Goal: Information Seeking & Learning: Learn about a topic

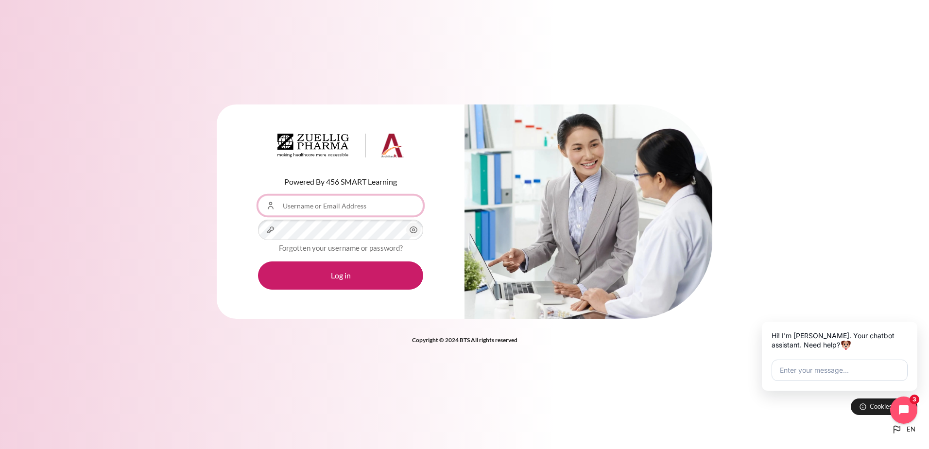
click at [337, 203] on input "Username or Email Address" at bounding box center [340, 205] width 165 height 20
type input "[PERSON_NAME][EMAIL_ADDRESS][PERSON_NAME][DOMAIN_NAME]"
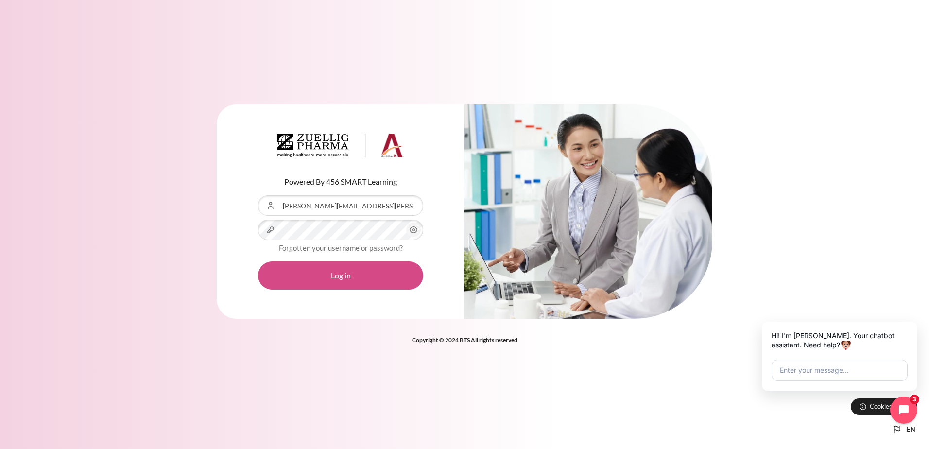
click at [353, 285] on button "Log in" at bounding box center [340, 275] width 165 height 28
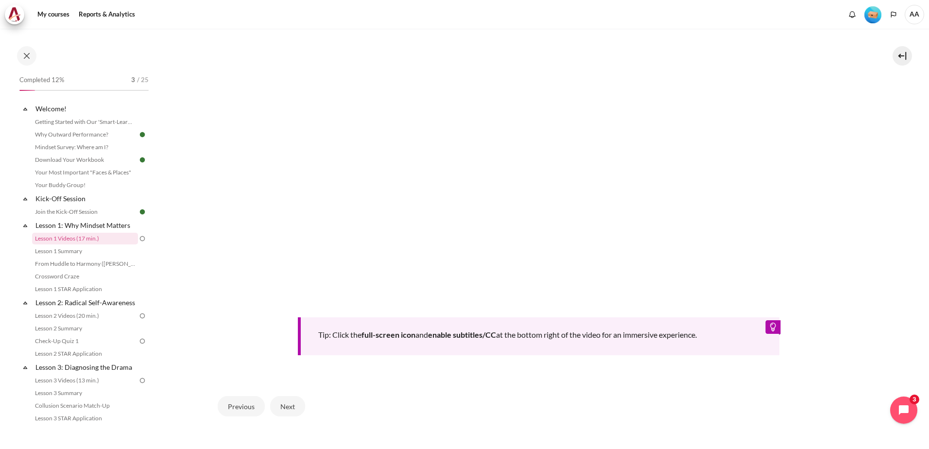
scroll to position [340, 0]
click at [291, 402] on button "Next" at bounding box center [287, 405] width 35 height 20
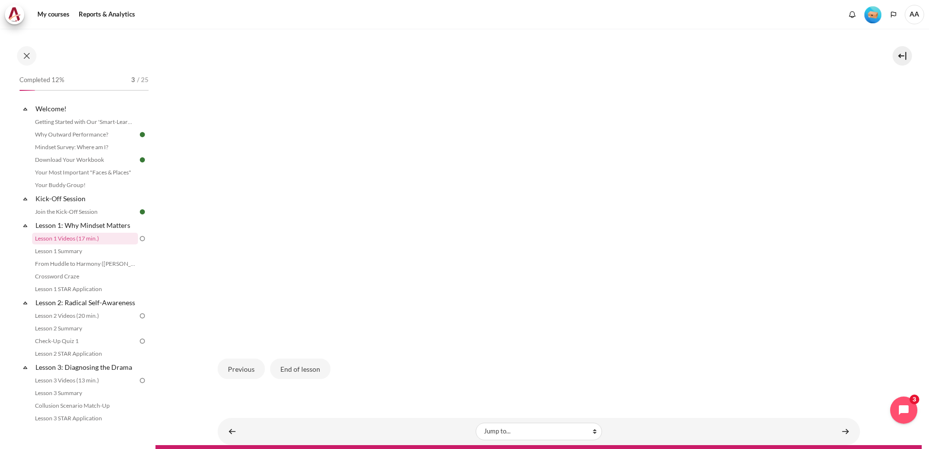
scroll to position [285, 0]
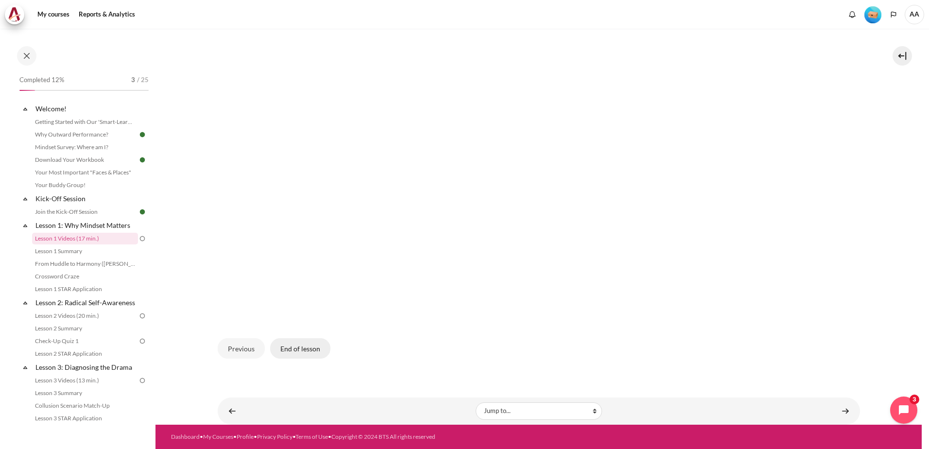
click at [295, 350] on button "End of lesson" at bounding box center [300, 348] width 60 height 20
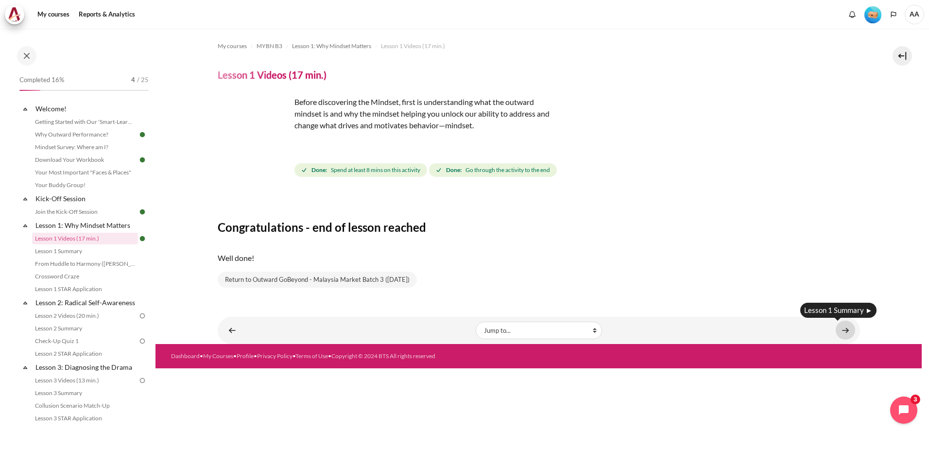
click at [847, 327] on link "Content" at bounding box center [844, 330] width 19 height 19
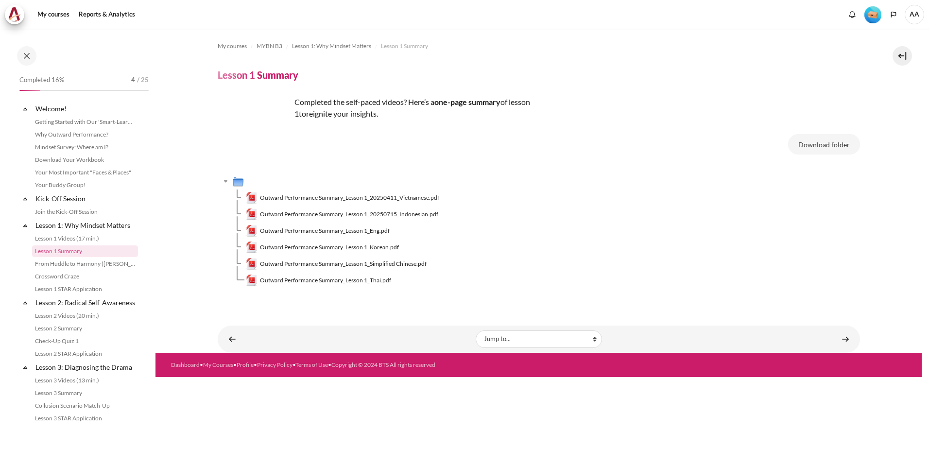
scroll to position [3, 0]
click at [843, 258] on td "Outward Performance Summary_Lesson 1_Simplified Chinese.pdf" at bounding box center [553, 263] width 614 height 17
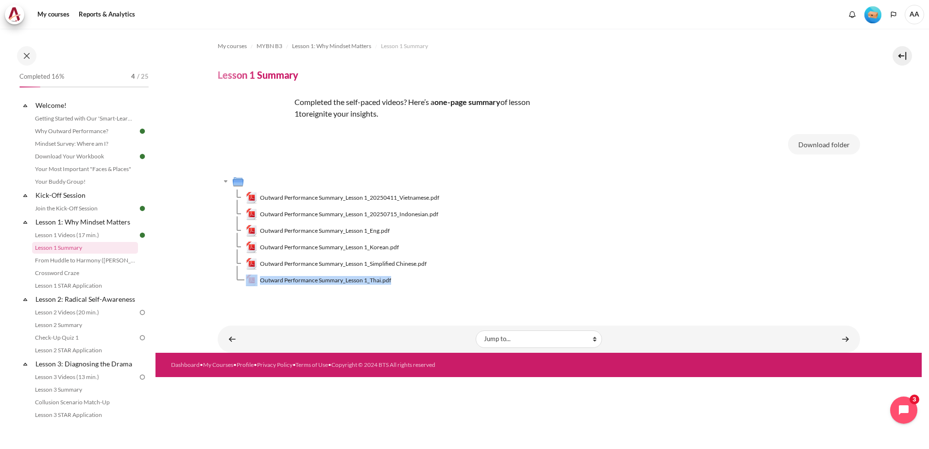
drag, startPoint x: 843, startPoint y: 258, endPoint x: 811, endPoint y: 272, distance: 34.6
click at [811, 272] on div "Outward Performance Summary_Lesson 1_20250411_Vietnamese.pdf Outward Performanc…" at bounding box center [539, 238] width 642 height 99
click at [810, 272] on td "Outward Performance Summary_Lesson 1_Thai.pdf" at bounding box center [553, 280] width 614 height 17
click at [363, 229] on span "Outward Performance Summary_Lesson 1_Eng.pdf" at bounding box center [325, 230] width 130 height 9
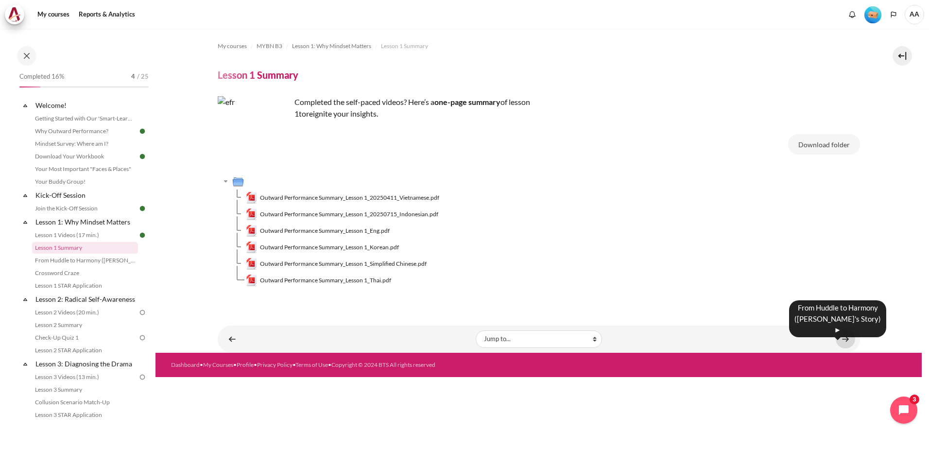
click at [843, 338] on link "Content" at bounding box center [844, 338] width 19 height 19
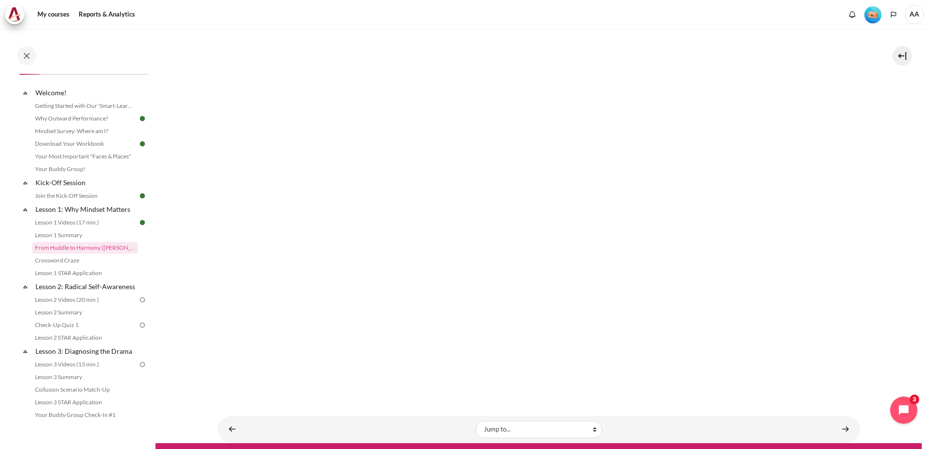
scroll to position [151, 0]
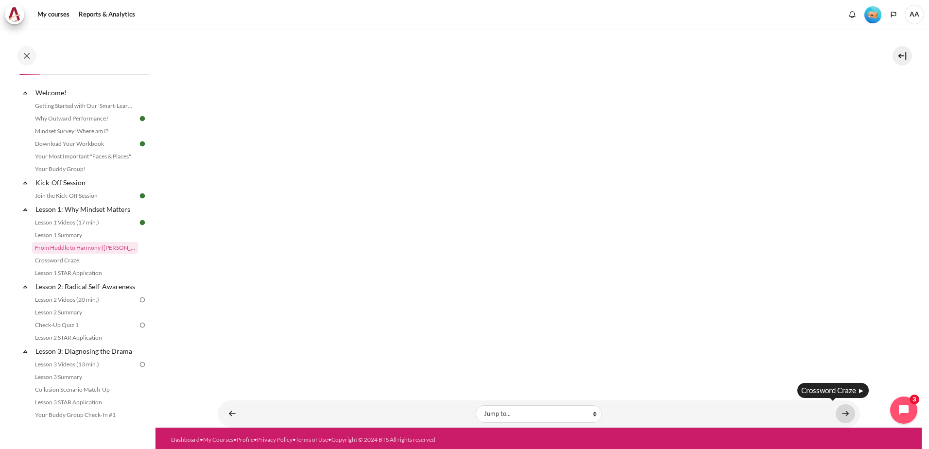
click at [835, 413] on link "Content" at bounding box center [844, 413] width 19 height 19
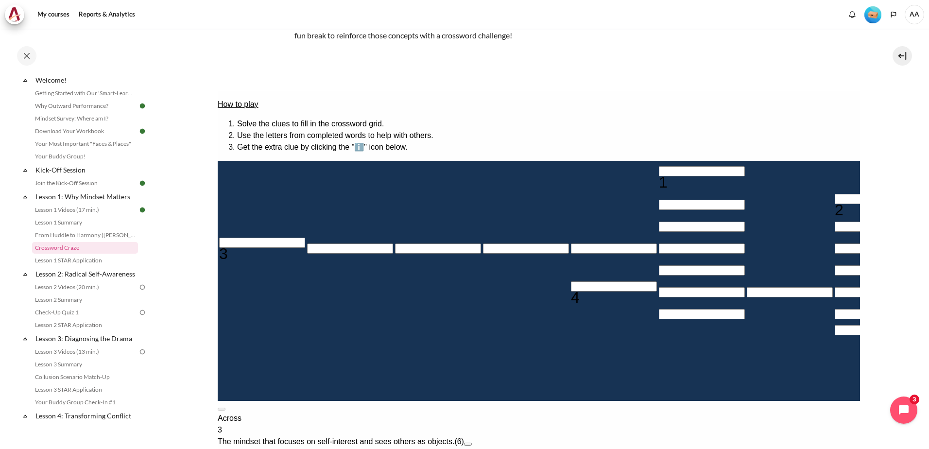
scroll to position [97, 0]
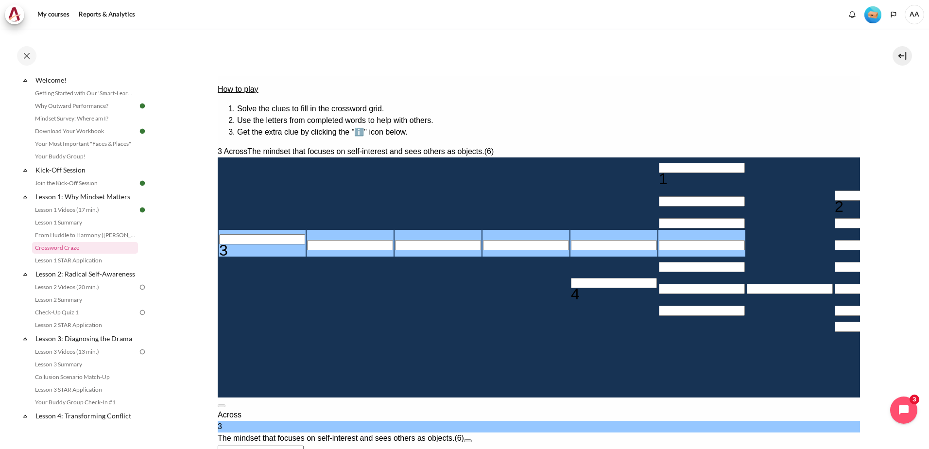
click at [303, 445] on input "＿＿＿＿＿＿" at bounding box center [260, 450] width 86 height 10
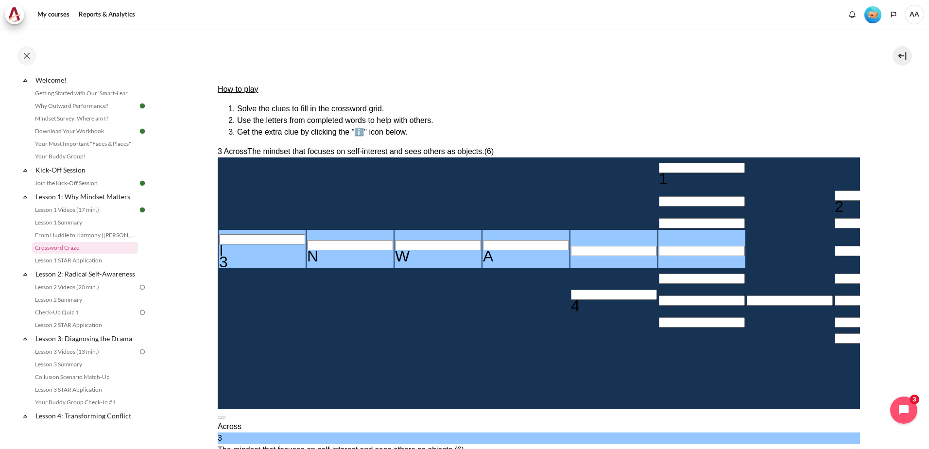
type input "INWARD"
type input "＿＿＿D＿＿＿"
type input "INWARD"
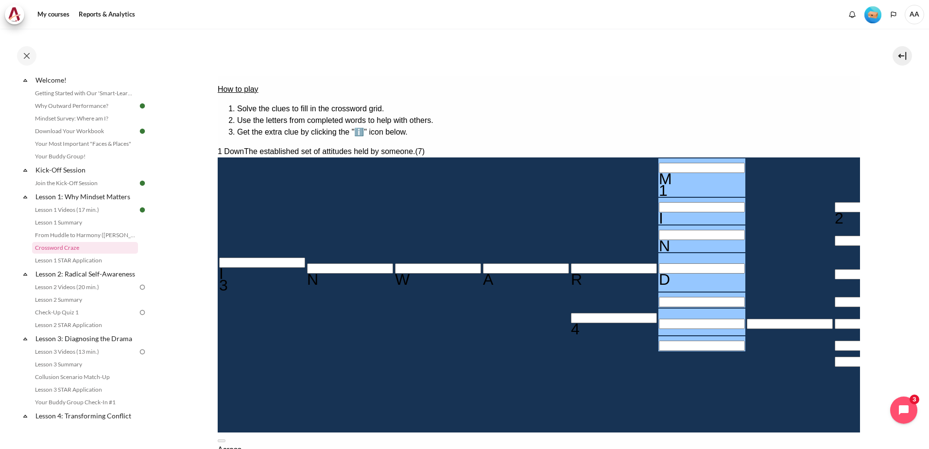
type input "MINDSe＿"
type input "＿E＿＿＿＿＿＿"
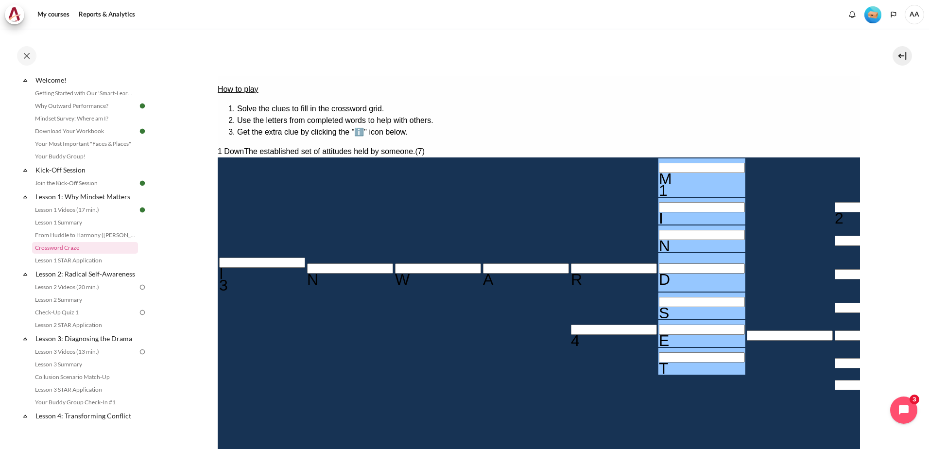
type input "MINDSET"
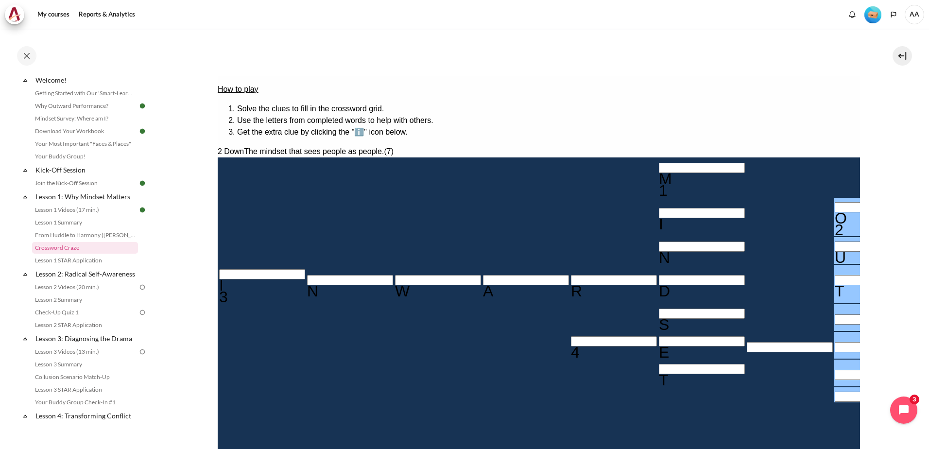
type input "OUTWa＿＿"
type input "＿E＿A＿＿＿＿"
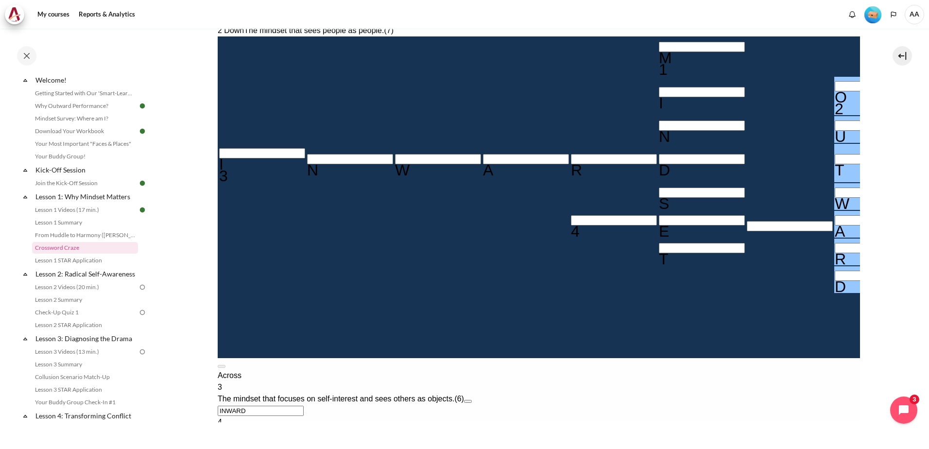
scroll to position [194, 0]
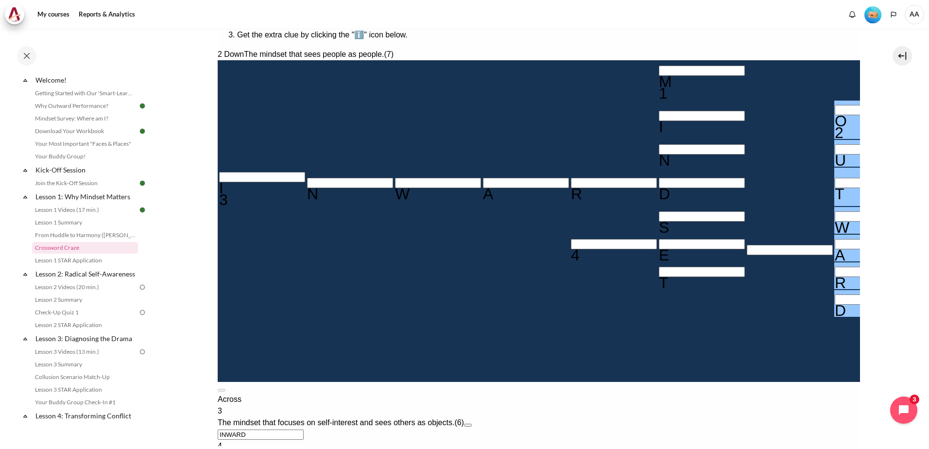
type input "OUTWARD"
click at [225, 389] on button at bounding box center [221, 390] width 8 height 3
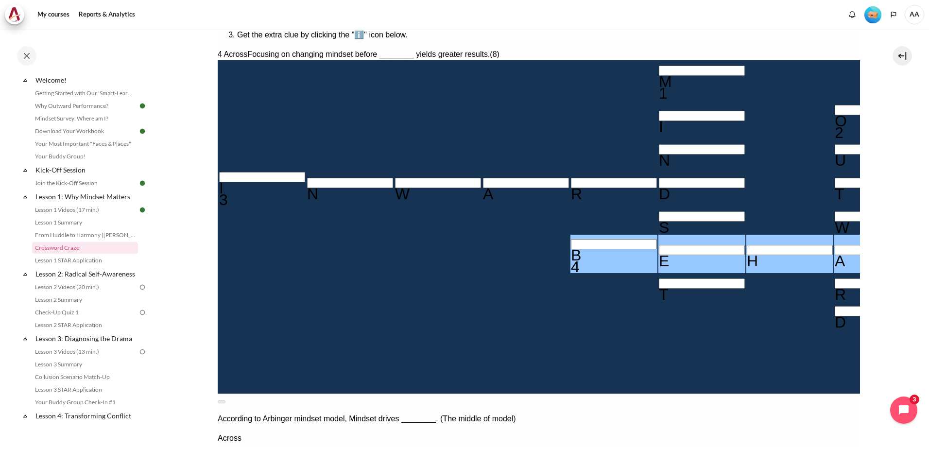
type input "BEHAVIOR"
type input "R＿＿＿＿＿＿"
type input "BEHAVIOR"
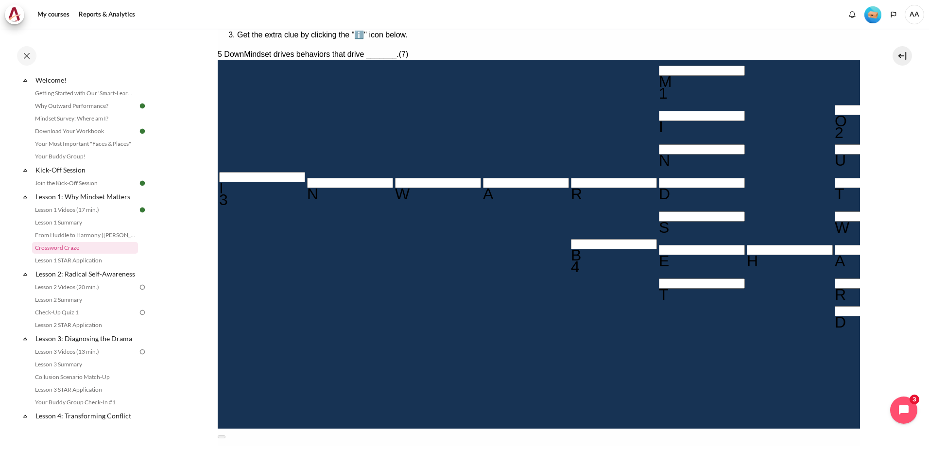
type input "RESULTS"
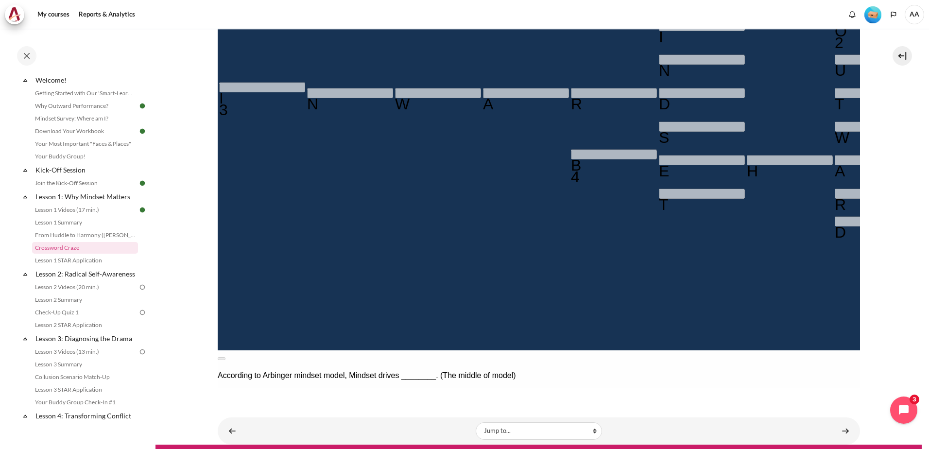
scroll to position [292, 0]
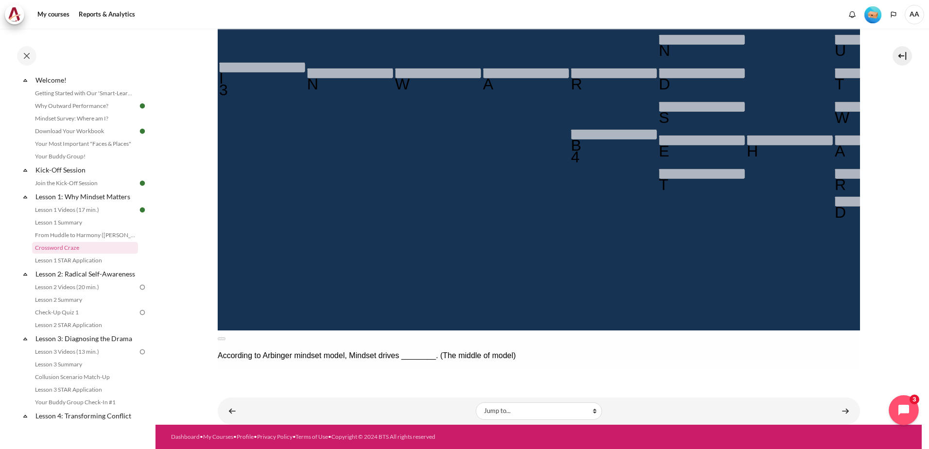
click at [901, 405] on icon "Open chat widget" at bounding box center [903, 410] width 13 height 13
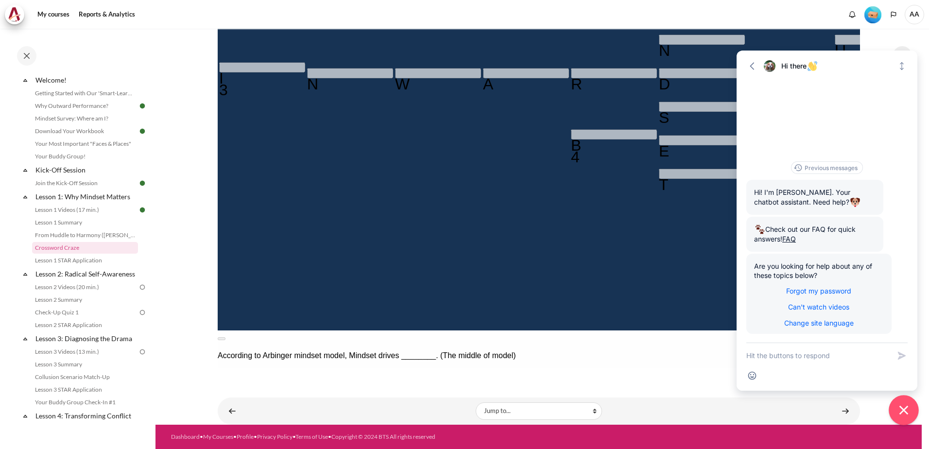
click at [904, 412] on icon "Close chat widget" at bounding box center [903, 410] width 15 height 15
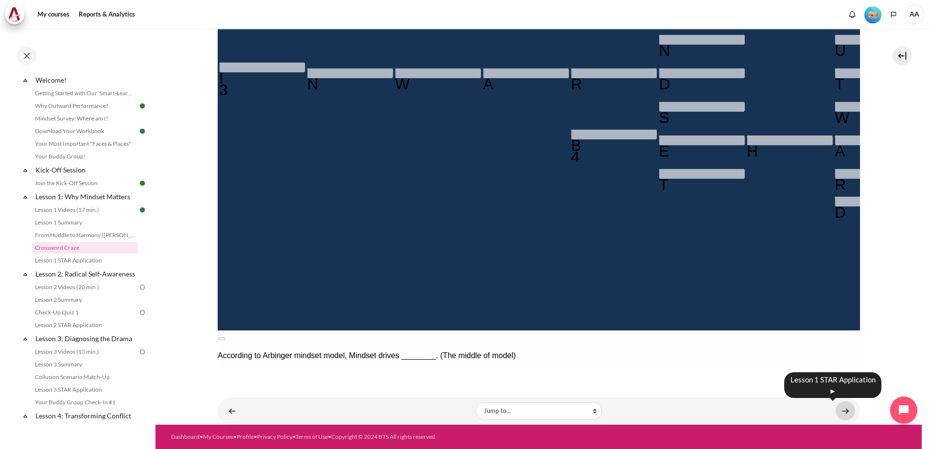
click at [840, 406] on link "Content" at bounding box center [844, 410] width 19 height 19
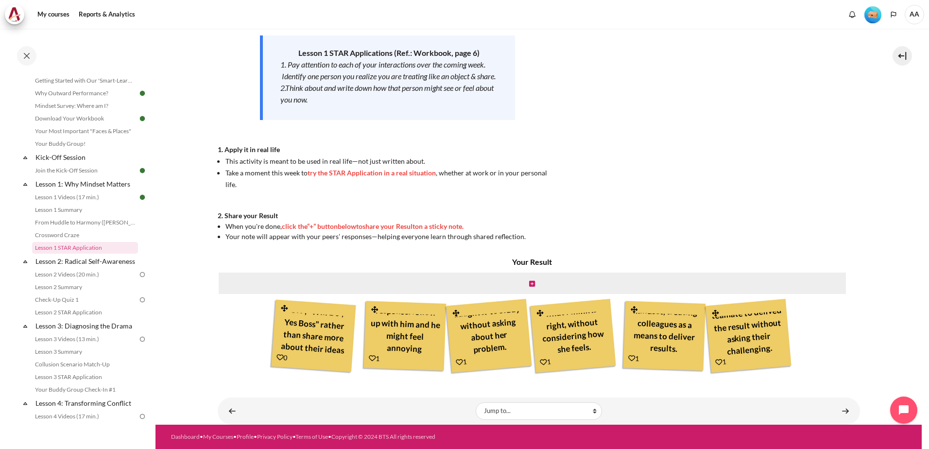
scroll to position [35, 0]
click at [453, 313] on icon "Content" at bounding box center [455, 312] width 9 height 7
click at [530, 282] on icon "Content" at bounding box center [532, 283] width 6 height 7
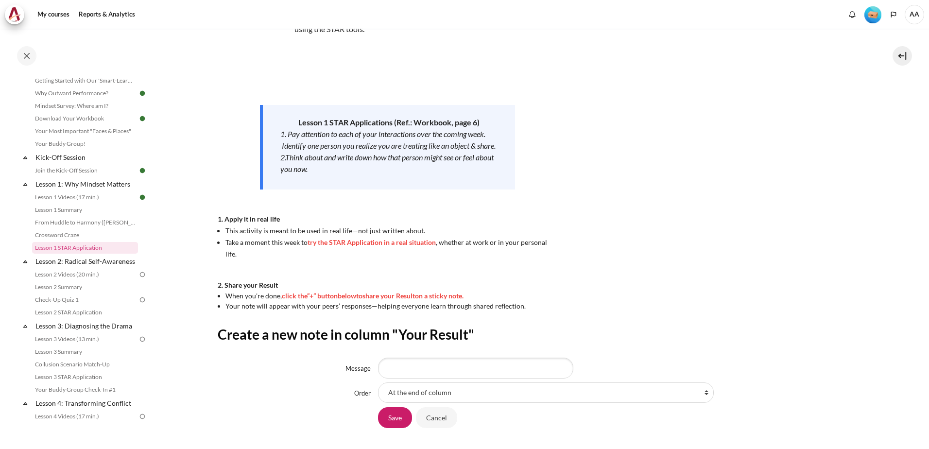
scroll to position [145, 0]
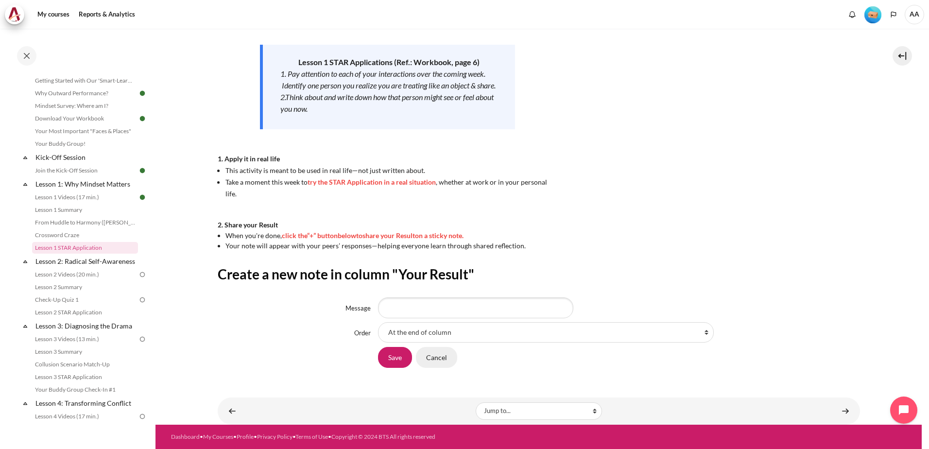
click at [439, 361] on input "Cancel" at bounding box center [436, 357] width 41 height 20
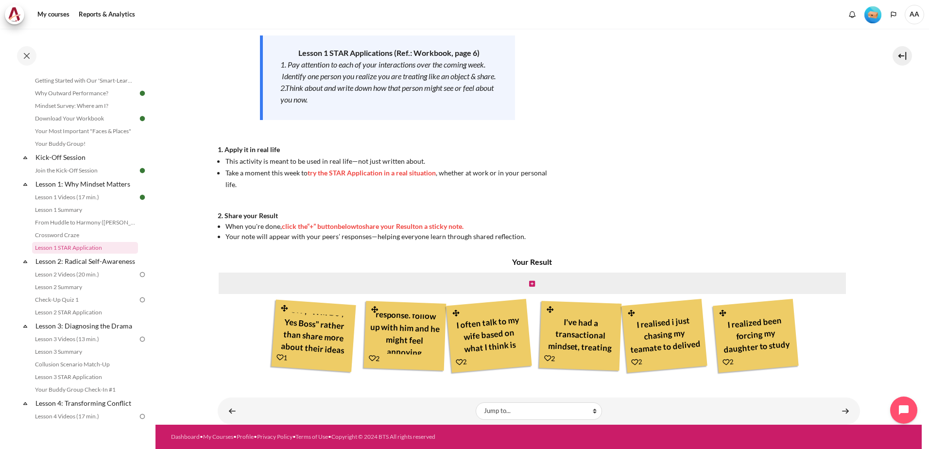
scroll to position [35, 0]
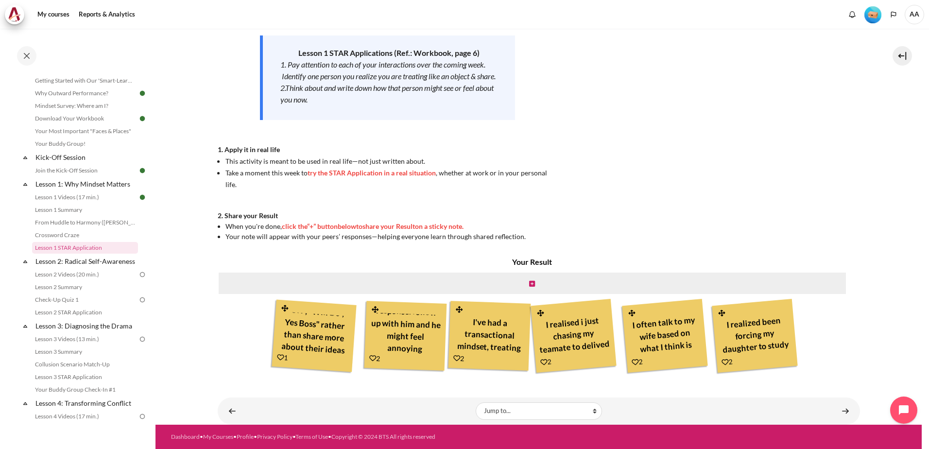
drag, startPoint x: 631, startPoint y: 313, endPoint x: 450, endPoint y: 384, distance: 194.3
click at [450, 384] on div "My courses MYBN B3 Lesson 1: Why Mindset Matters Lesson 1 STAR Application Less…" at bounding box center [539, 150] width 642 height 550
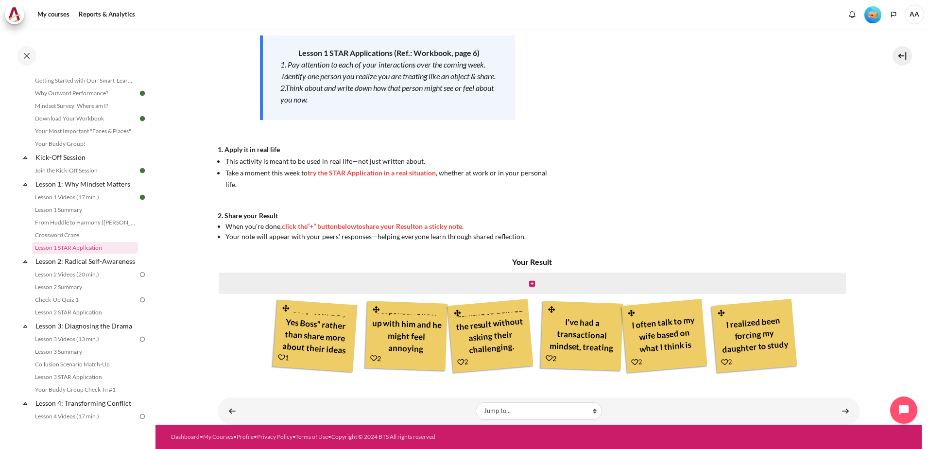
click at [281, 356] on icon "Content" at bounding box center [281, 357] width 7 height 7
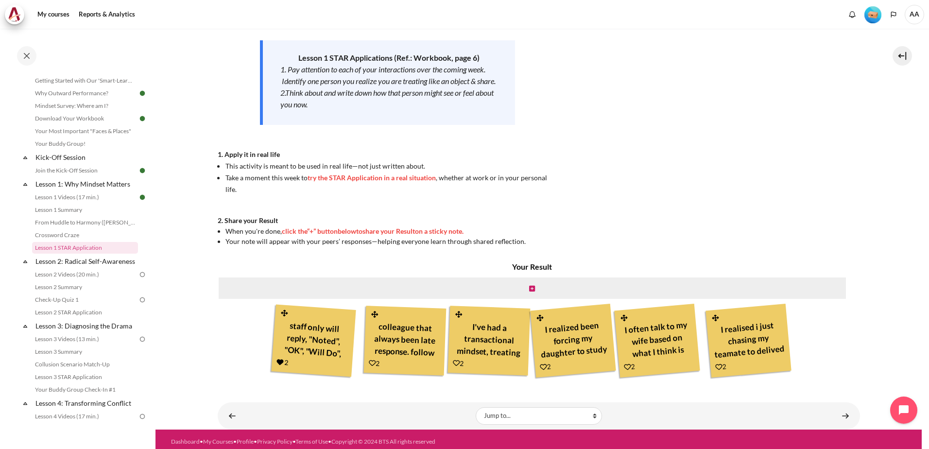
scroll to position [154, 0]
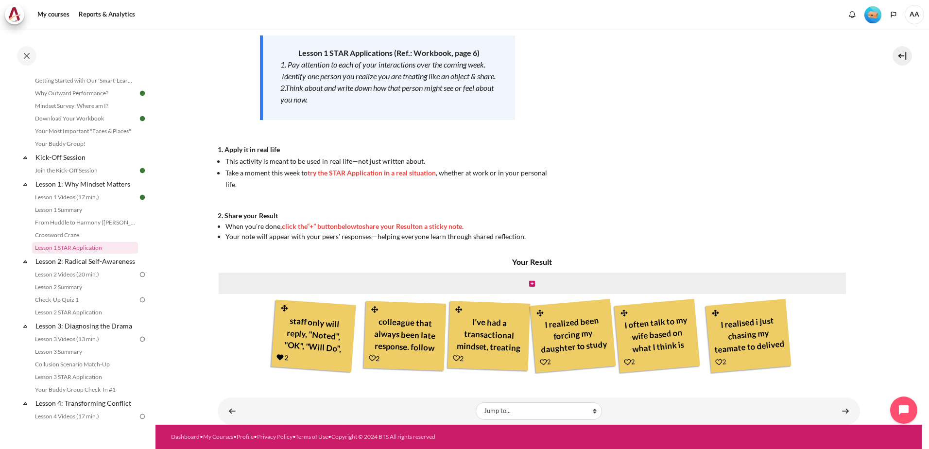
click at [369, 358] on icon "Content" at bounding box center [372, 358] width 7 height 7
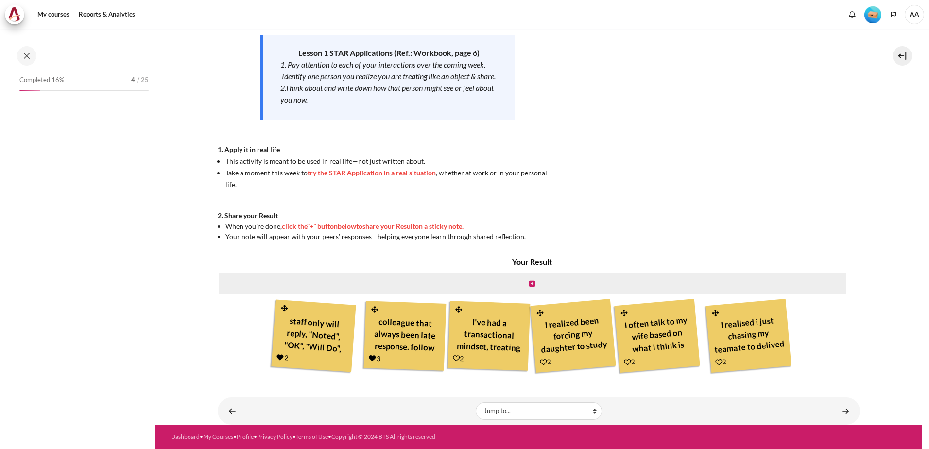
scroll to position [41, 0]
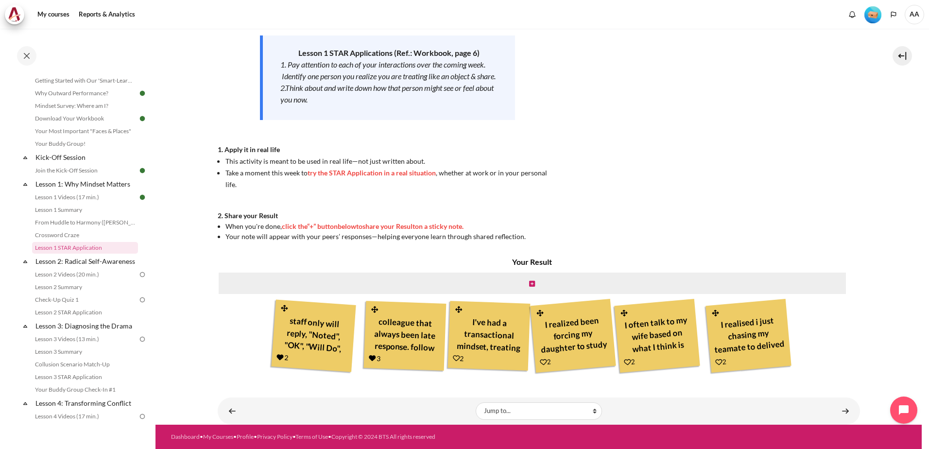
click at [453, 357] on icon "Content" at bounding box center [456, 358] width 7 height 7
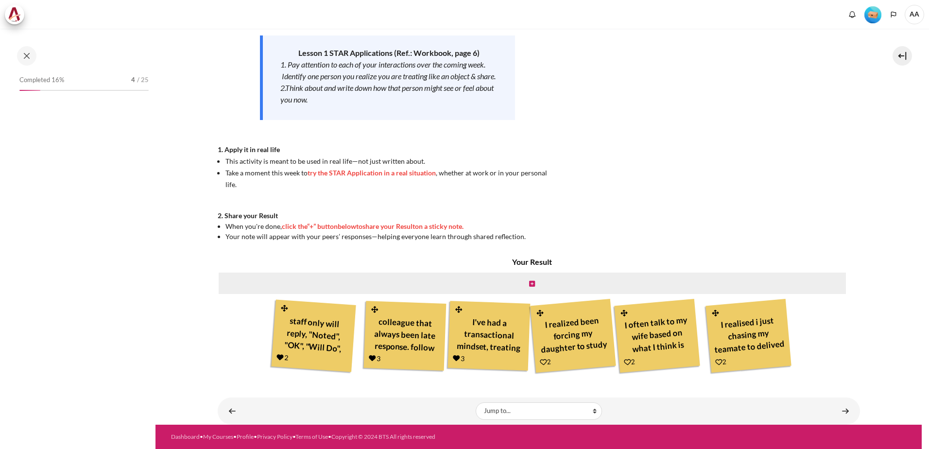
scroll to position [41, 0]
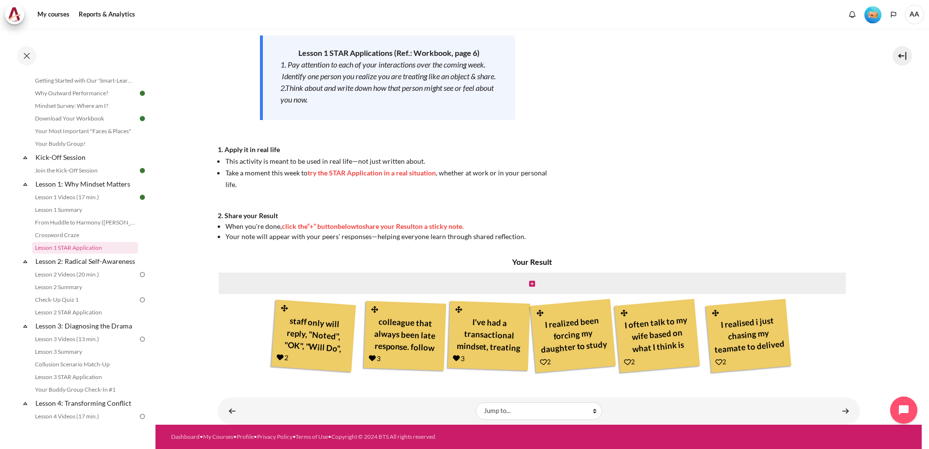
click at [540, 362] on icon "Content" at bounding box center [543, 361] width 7 height 7
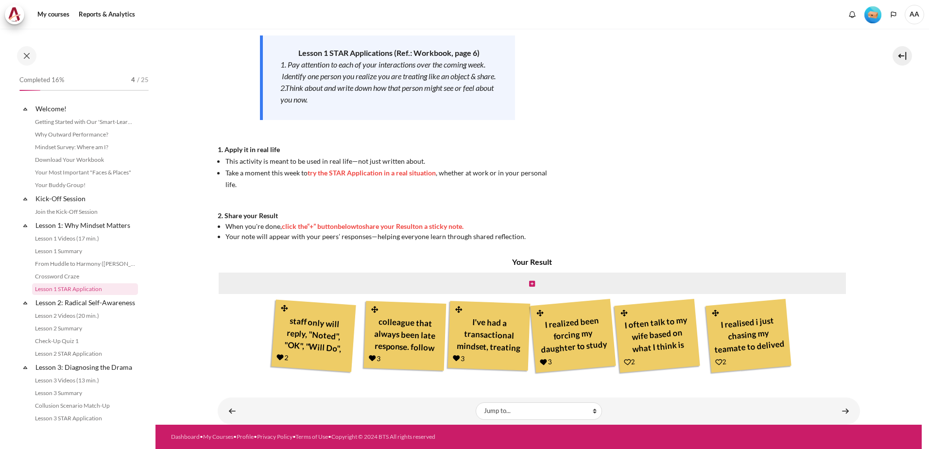
scroll to position [41, 0]
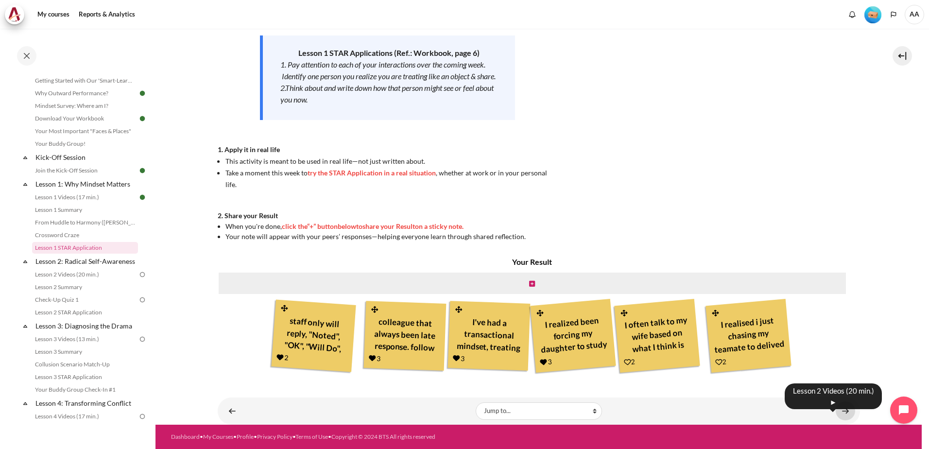
click at [842, 411] on link "Content" at bounding box center [844, 410] width 19 height 19
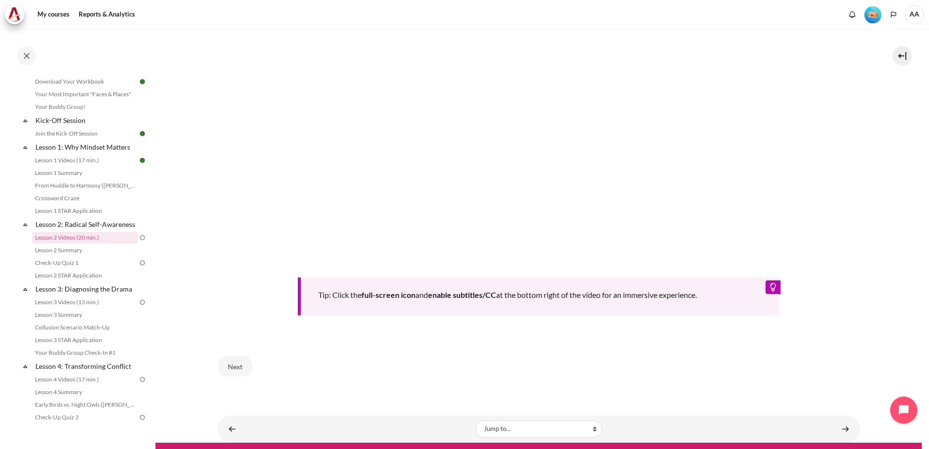
scroll to position [387, 0]
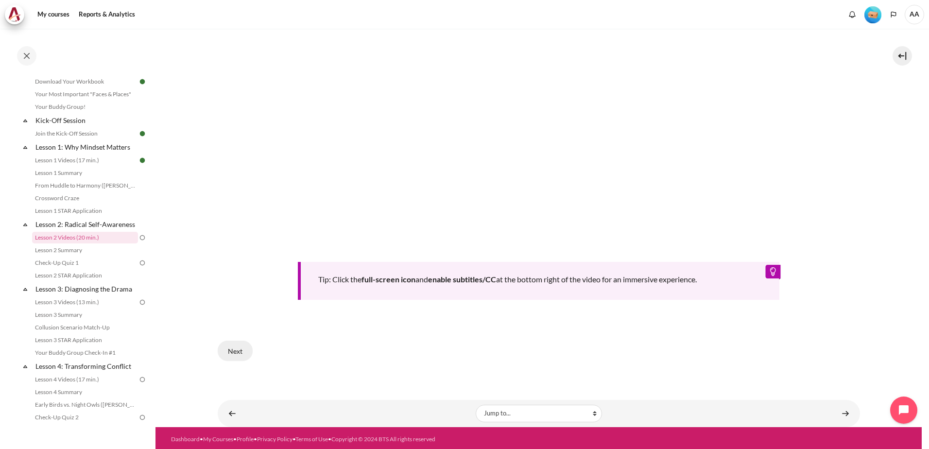
click at [238, 346] on button "Next" at bounding box center [235, 350] width 35 height 20
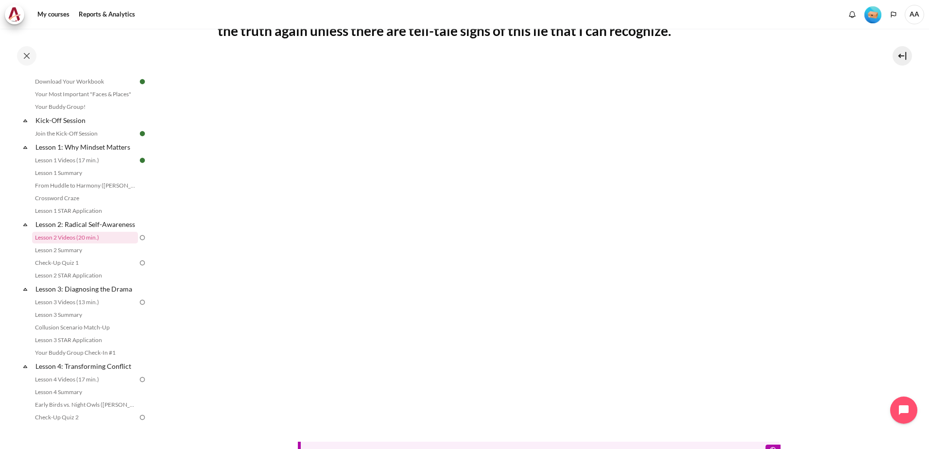
scroll to position [194, 0]
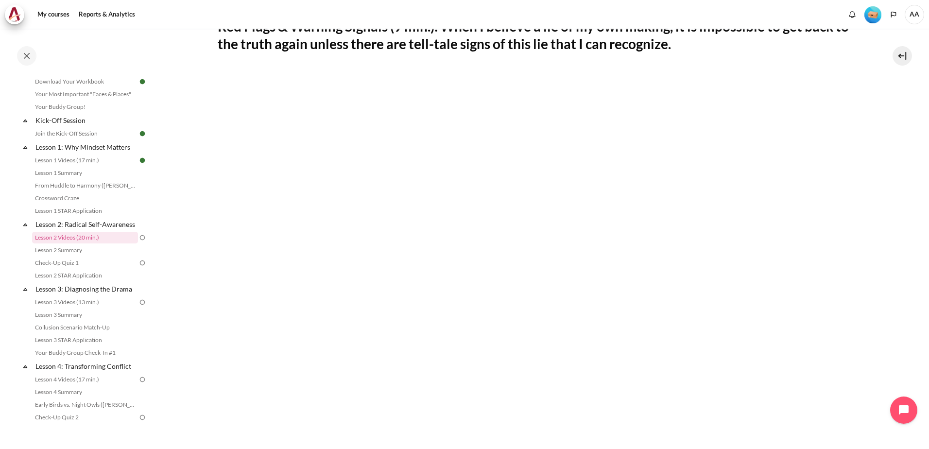
click at [894, 208] on section "My courses MYBN B3 Lesson 2: Radical Self-Awareness Lesson 2 Videos (20 min.) L…" at bounding box center [538, 226] width 766 height 785
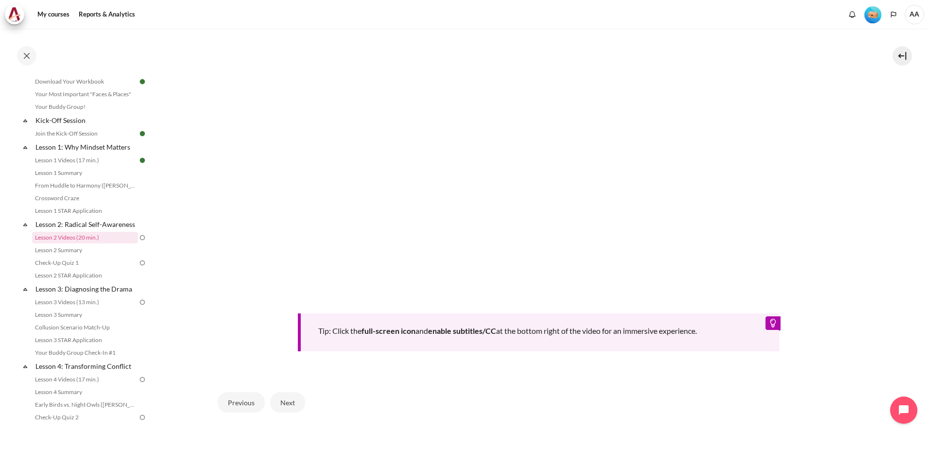
scroll to position [387, 0]
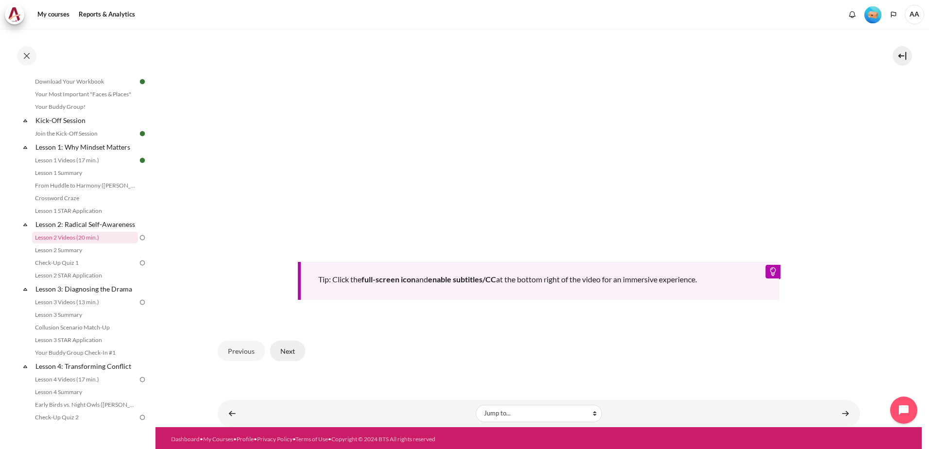
click at [286, 348] on button "Next" at bounding box center [287, 350] width 35 height 20
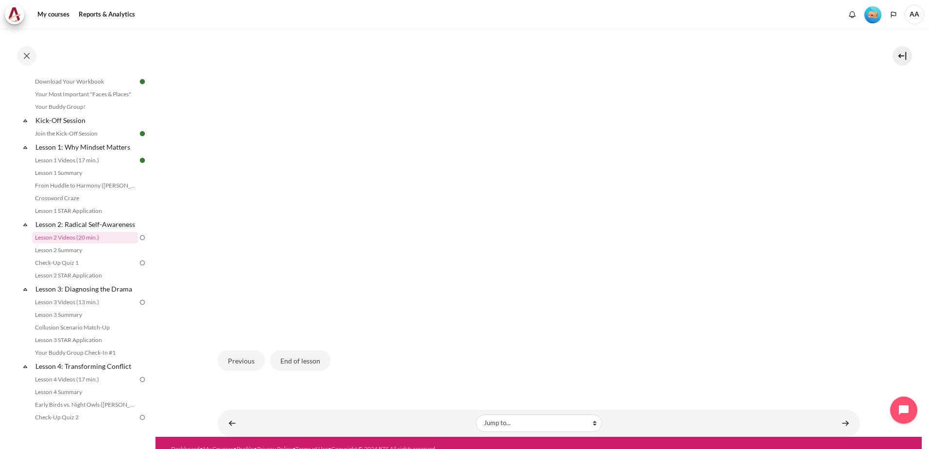
scroll to position [277, 0]
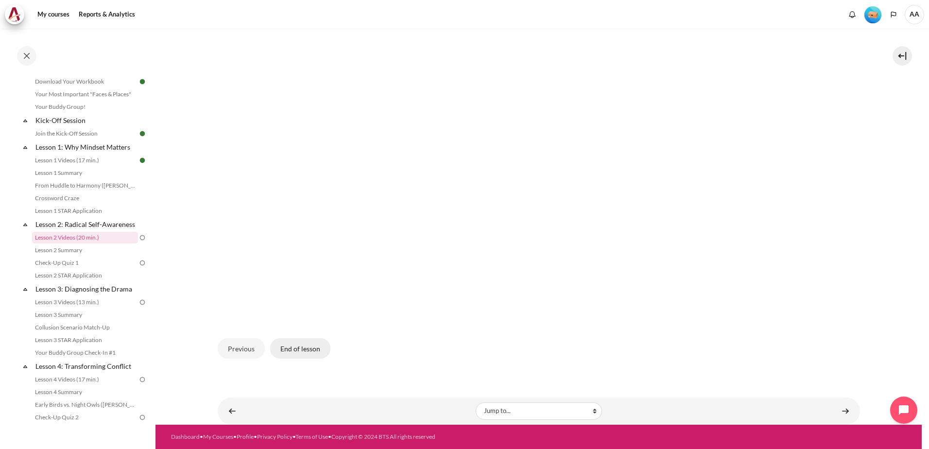
click at [302, 347] on button "End of lesson" at bounding box center [300, 348] width 60 height 20
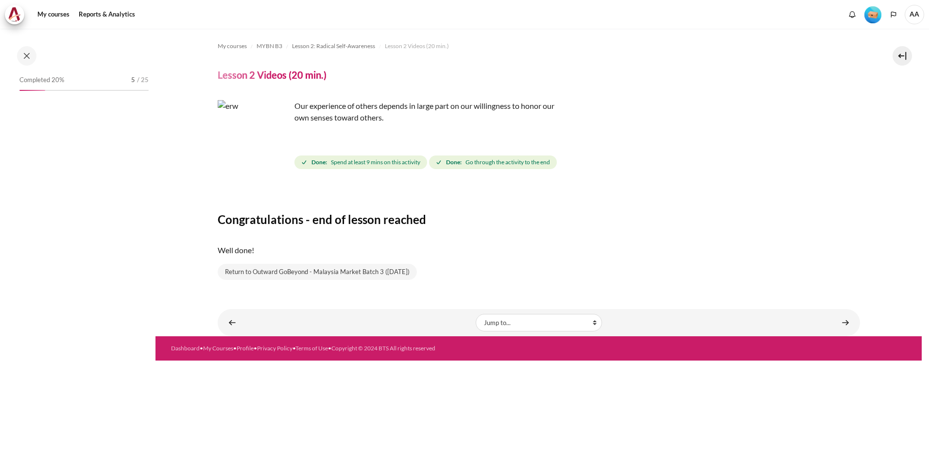
scroll to position [78, 0]
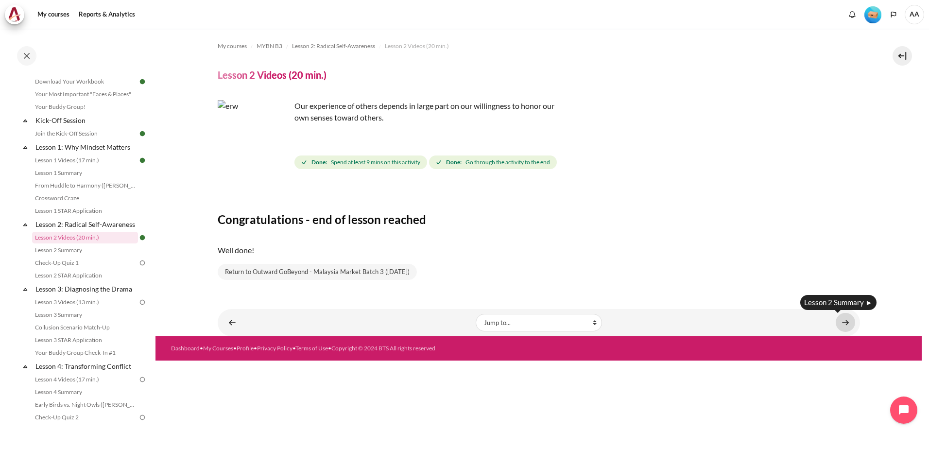
click at [846, 318] on link "Content" at bounding box center [844, 322] width 19 height 19
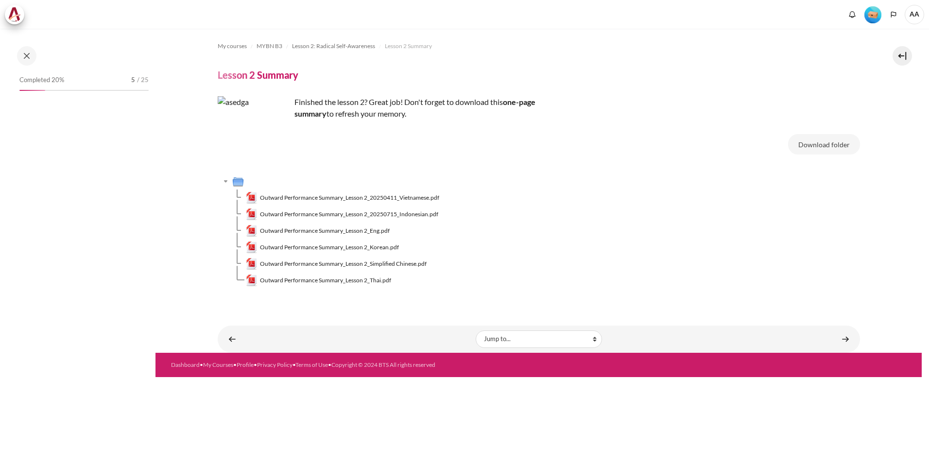
scroll to position [91, 0]
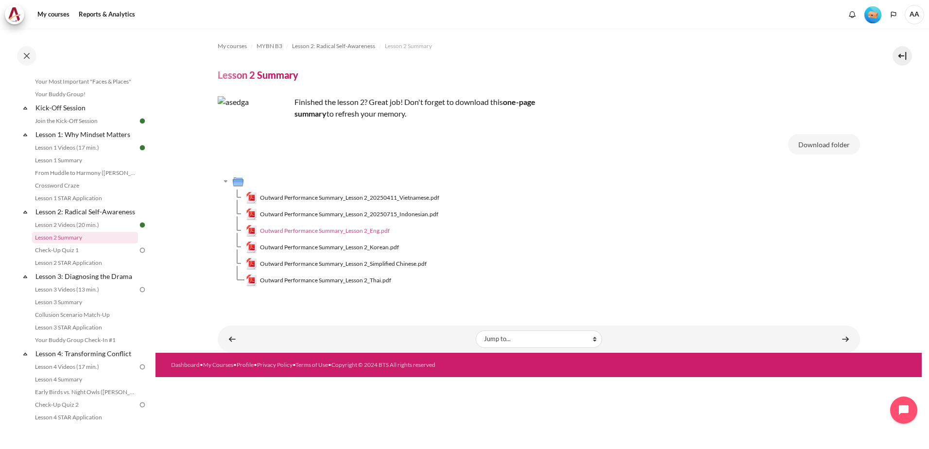
click at [355, 229] on span "Outward Performance Summary_Lesson 2_Eng.pdf" at bounding box center [325, 230] width 130 height 9
click at [516, 218] on td "Outward Performance Summary_Lesson 2_20250715_Indonesian.pdf" at bounding box center [553, 214] width 614 height 17
click at [844, 340] on link "Content" at bounding box center [844, 338] width 19 height 19
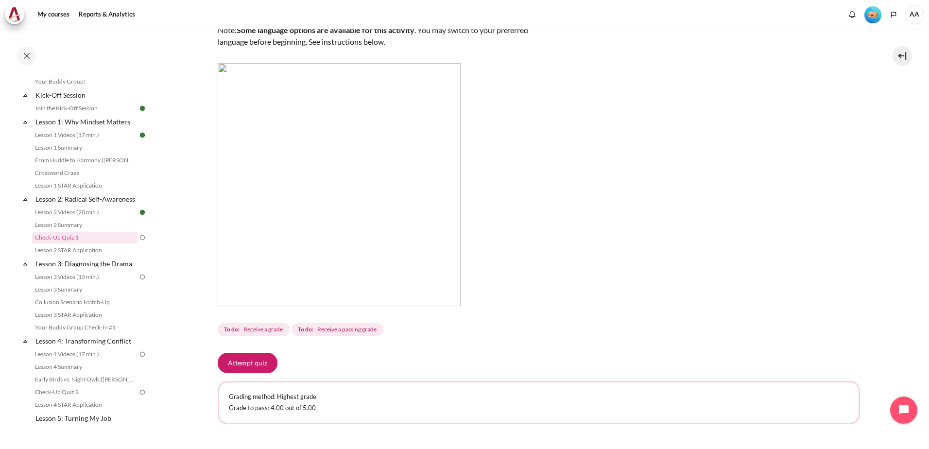
scroll to position [163, 0]
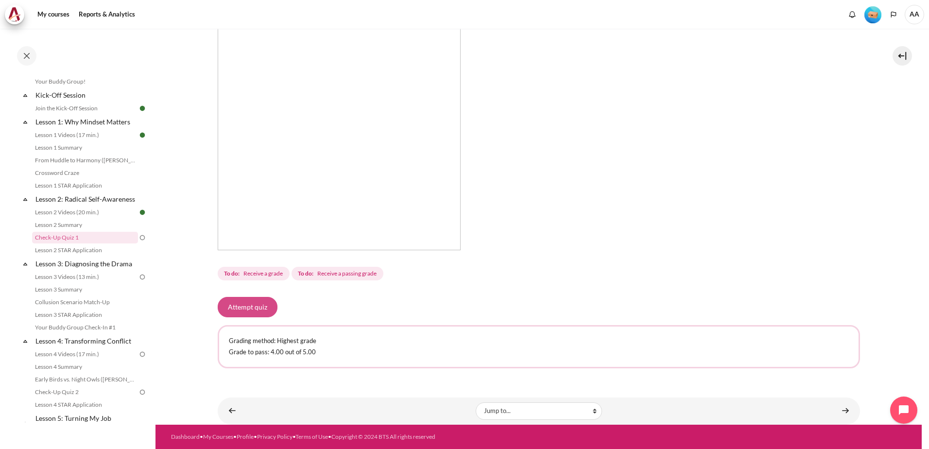
click at [240, 306] on button "Attempt quiz" at bounding box center [248, 307] width 60 height 20
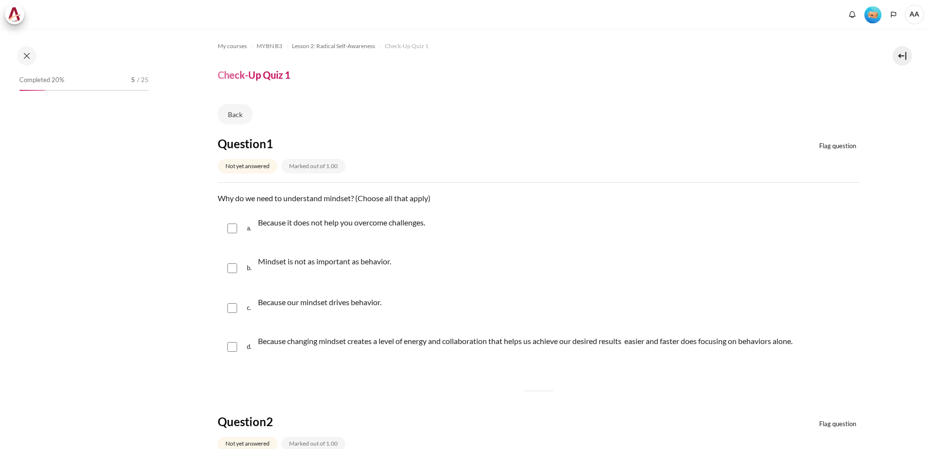
scroll to position [103, 0]
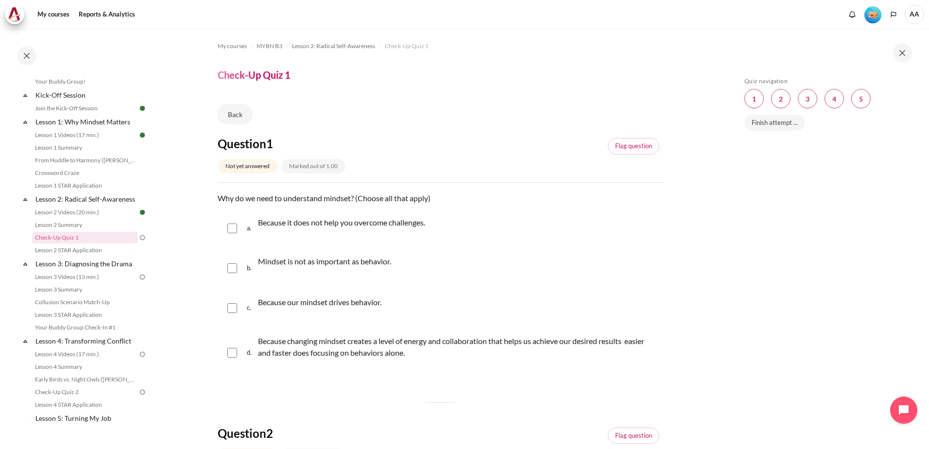
click at [233, 307] on input "Content" at bounding box center [232, 308] width 10 height 10
checkbox input "true"
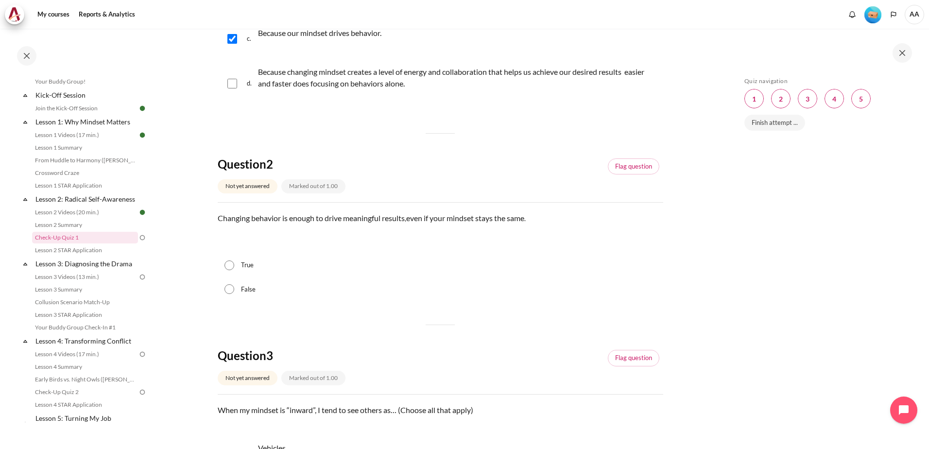
scroll to position [291, 0]
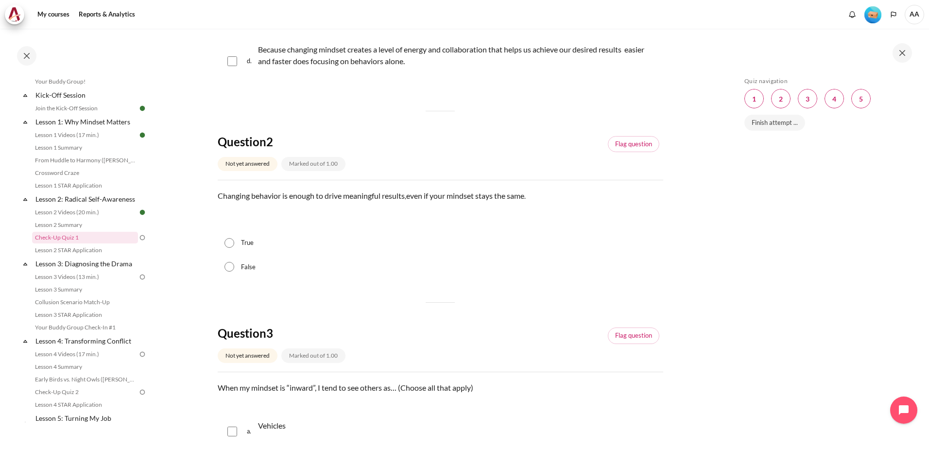
click at [229, 266] on input "False" at bounding box center [229, 267] width 10 height 10
radio input "true"
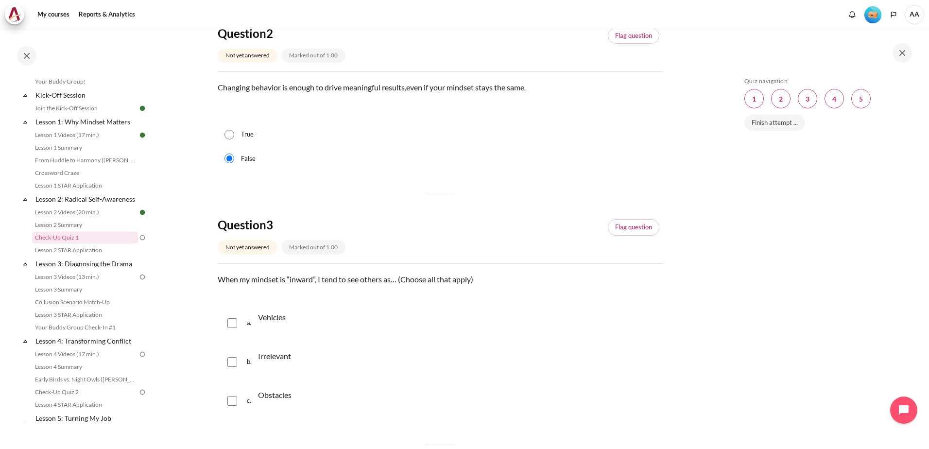
scroll to position [486, 0]
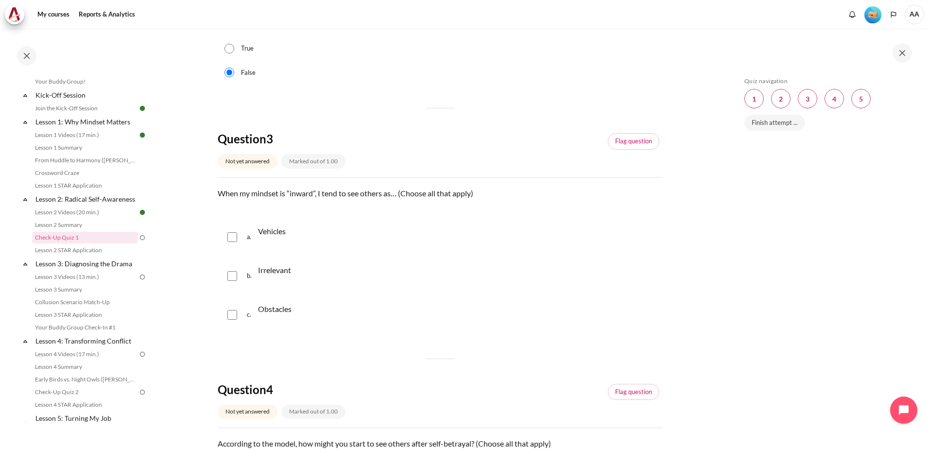
click at [233, 237] on input "Content" at bounding box center [232, 237] width 10 height 10
checkbox input "true"
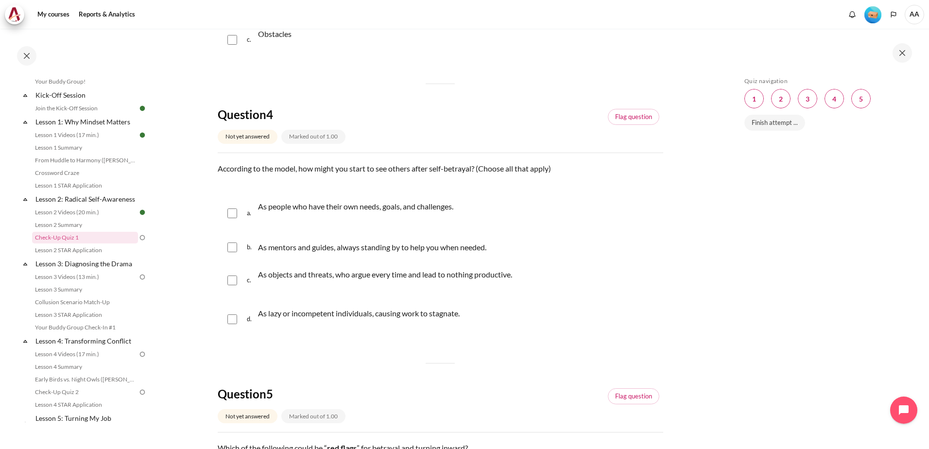
scroll to position [777, 0]
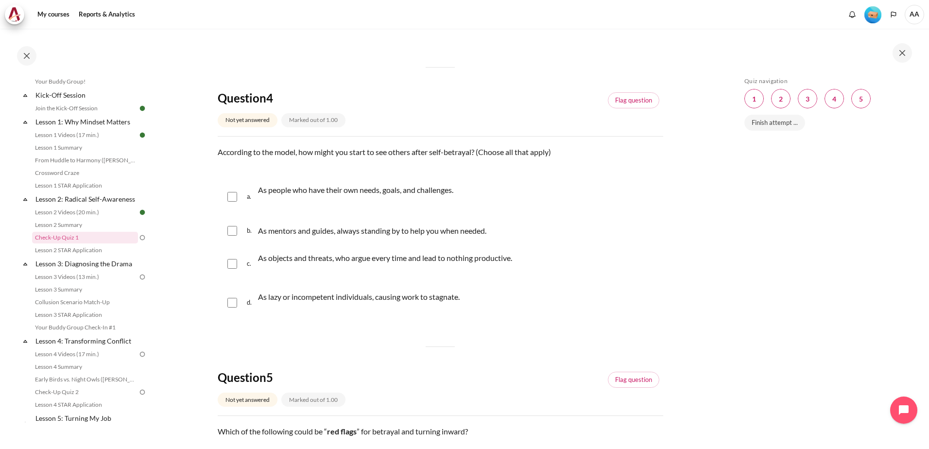
click at [231, 261] on input "Content" at bounding box center [232, 264] width 10 height 10
checkbox input "true"
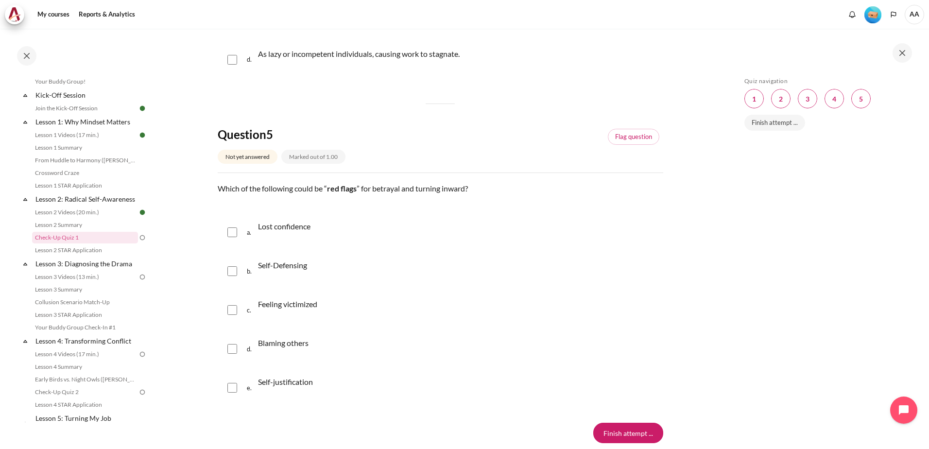
scroll to position [1069, 0]
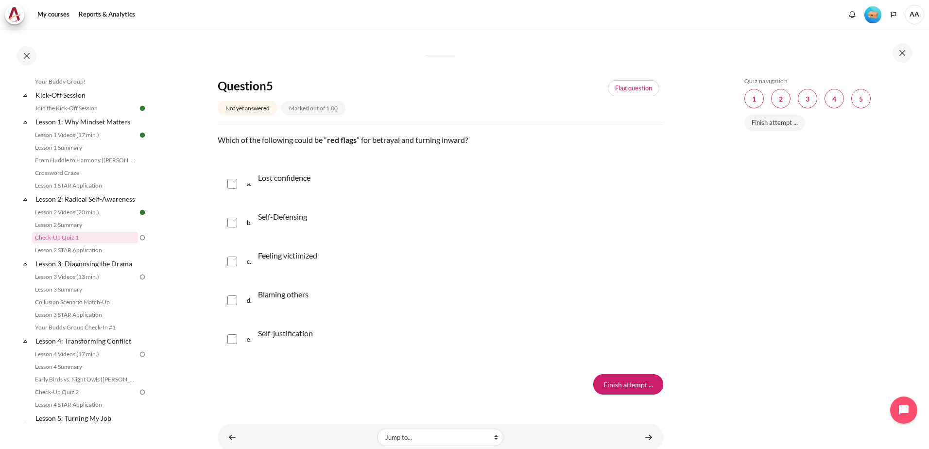
click at [230, 256] on input "Content" at bounding box center [232, 261] width 10 height 10
checkbox input "true"
click at [232, 342] on input "Content" at bounding box center [232, 339] width 10 height 10
checkbox input "true"
click at [231, 300] on input "Content" at bounding box center [232, 300] width 10 height 10
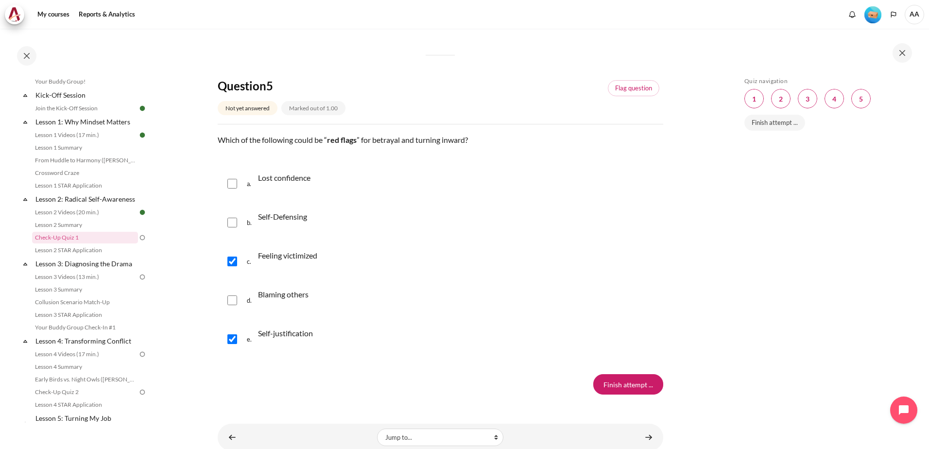
checkbox input "true"
click at [228, 224] on input "Content" at bounding box center [232, 223] width 10 height 10
checkbox input "true"
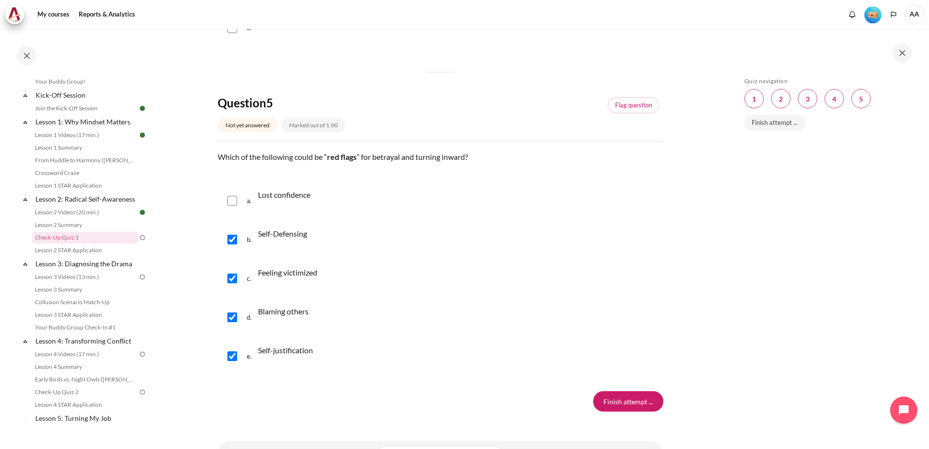
scroll to position [1095, 0]
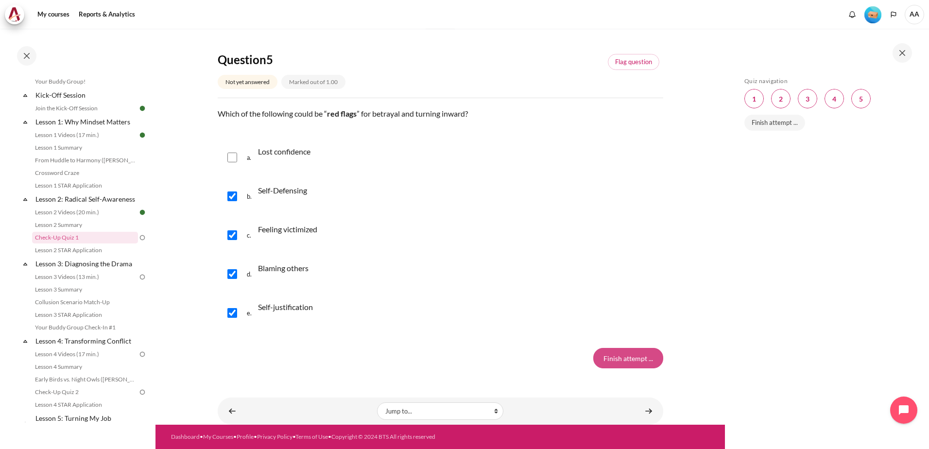
click at [614, 359] on input "Finish attempt ..." at bounding box center [628, 358] width 70 height 20
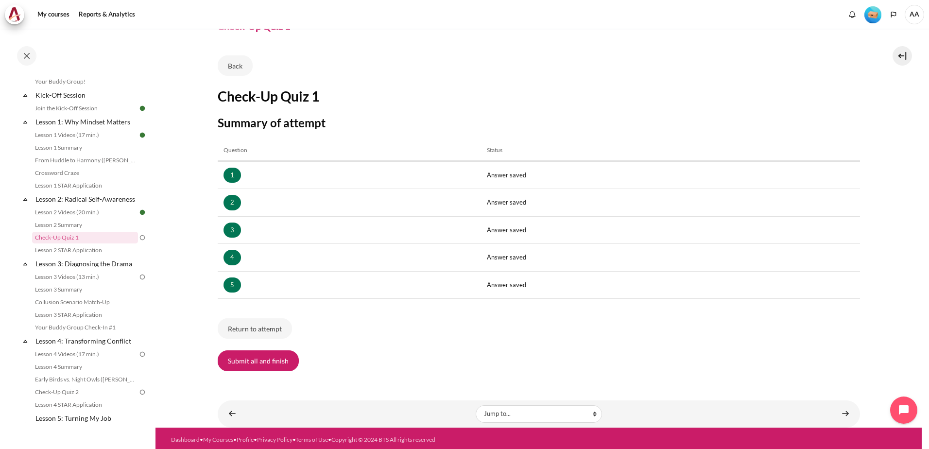
scroll to position [51, 0]
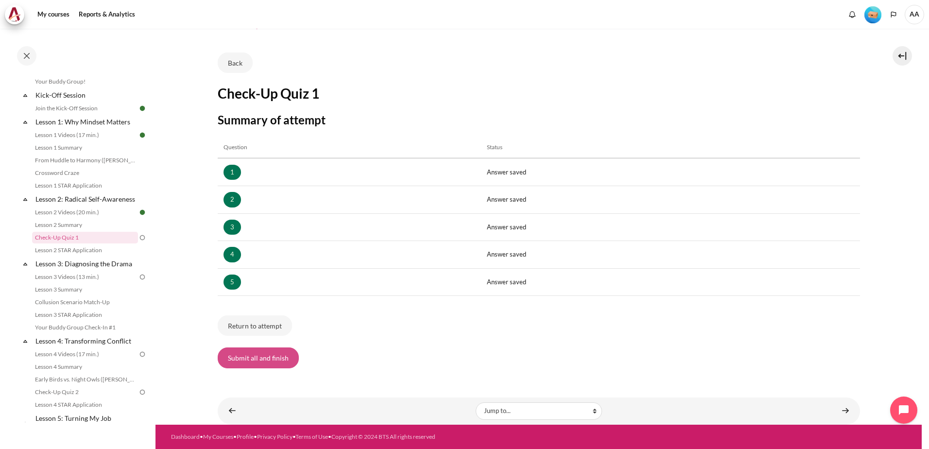
click at [259, 356] on button "Submit all and finish" at bounding box center [258, 357] width 81 height 20
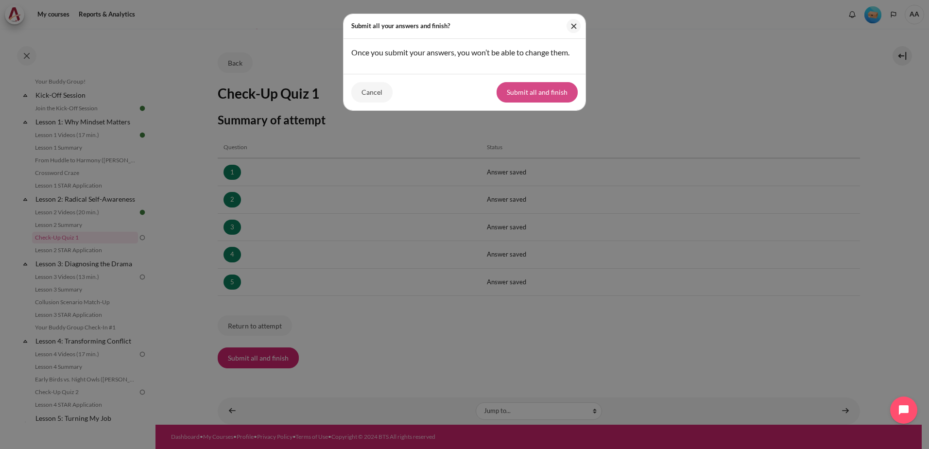
click at [535, 93] on button "Submit all and finish" at bounding box center [536, 92] width 81 height 20
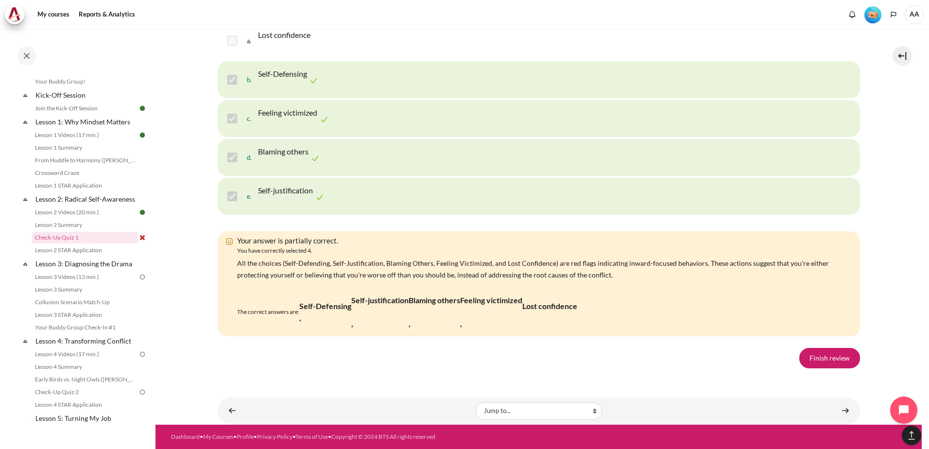
scroll to position [1936, 0]
click at [832, 356] on link "Finish review" at bounding box center [829, 358] width 61 height 20
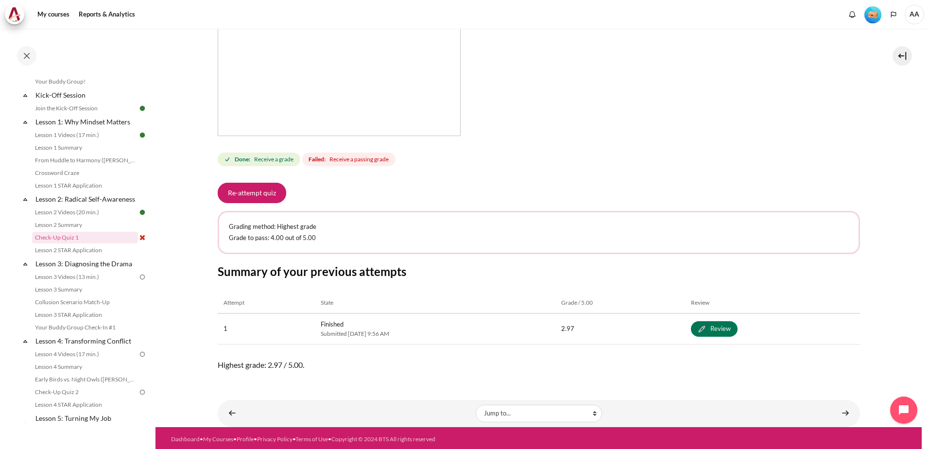
scroll to position [279, 0]
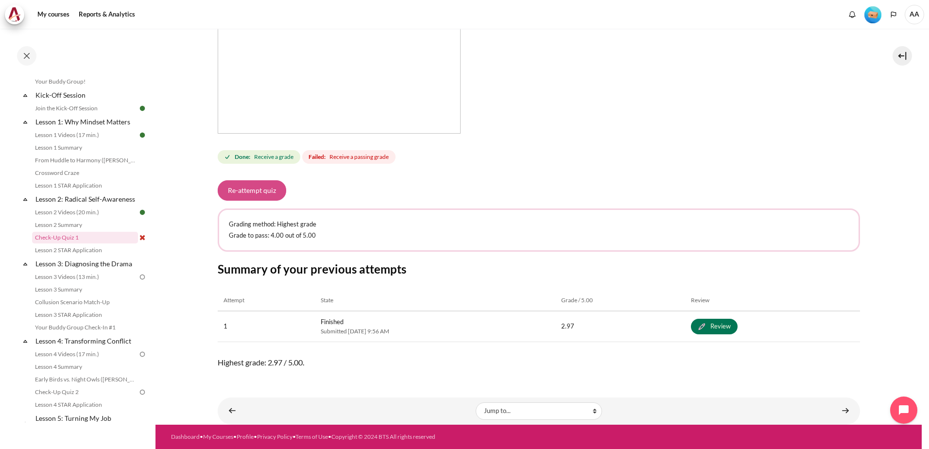
click at [254, 187] on button "Re-attempt quiz" at bounding box center [252, 190] width 68 height 20
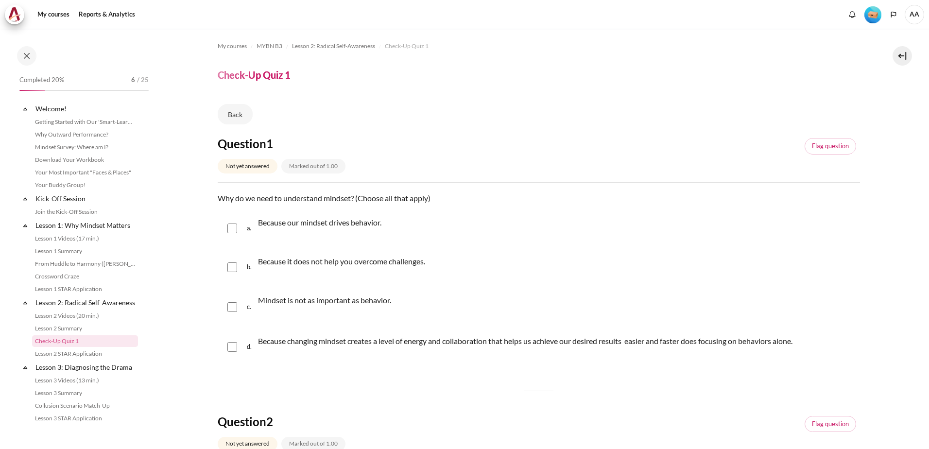
scroll to position [103, 0]
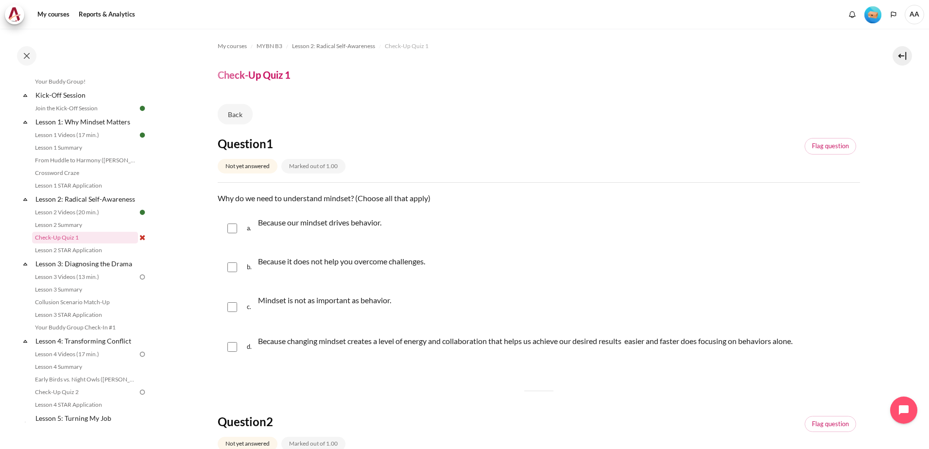
click at [231, 228] on input "Content" at bounding box center [232, 228] width 10 height 10
checkbox input "true"
click at [229, 351] on input "Content" at bounding box center [232, 347] width 10 height 10
checkbox input "true"
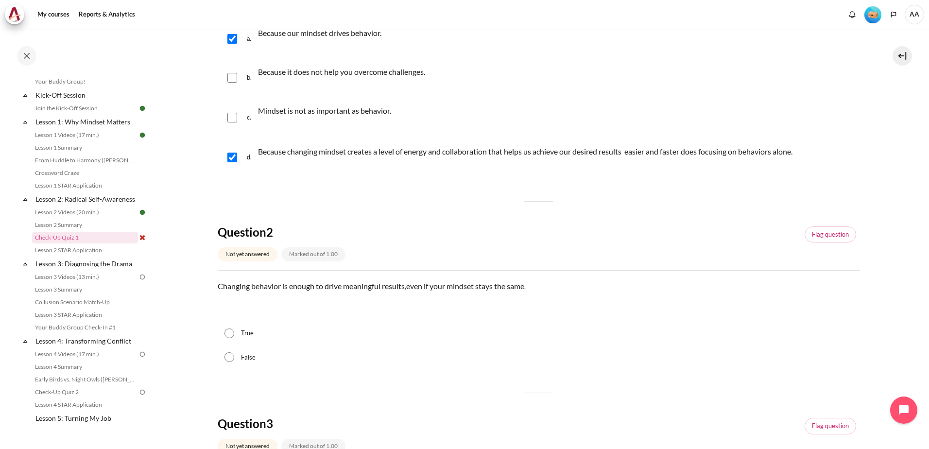
scroll to position [194, 0]
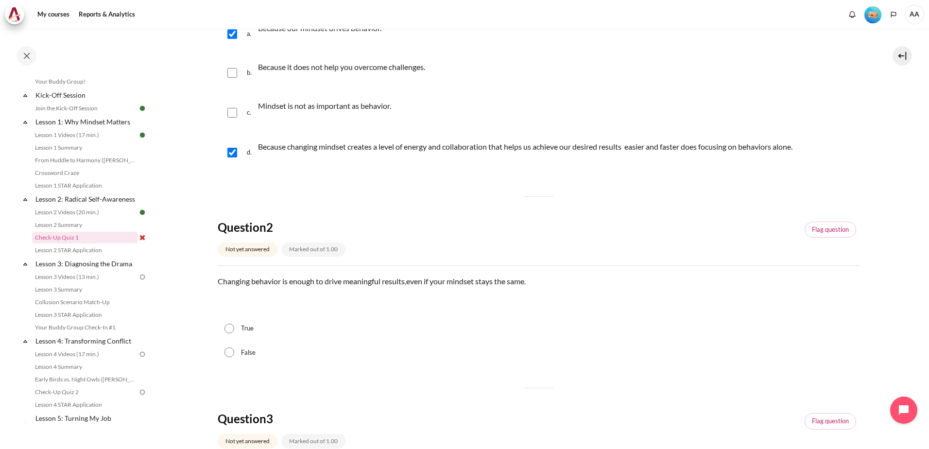
click at [230, 350] on input "False" at bounding box center [229, 352] width 10 height 10
radio input "true"
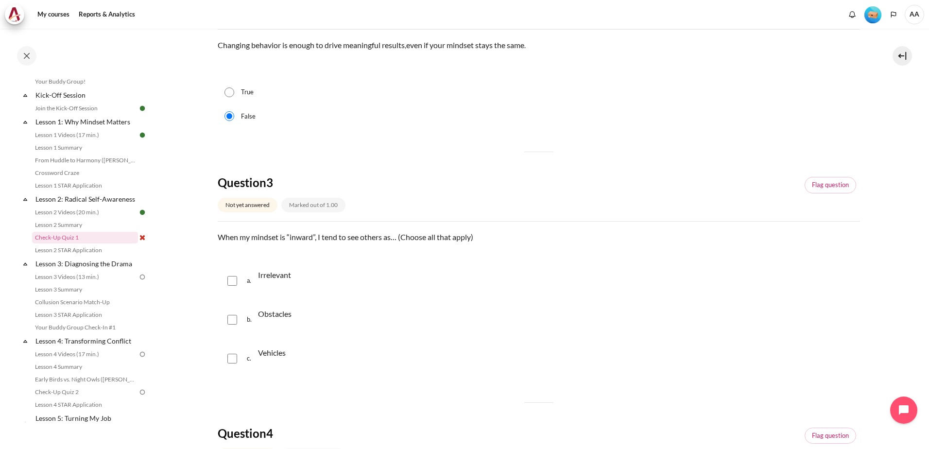
scroll to position [437, 0]
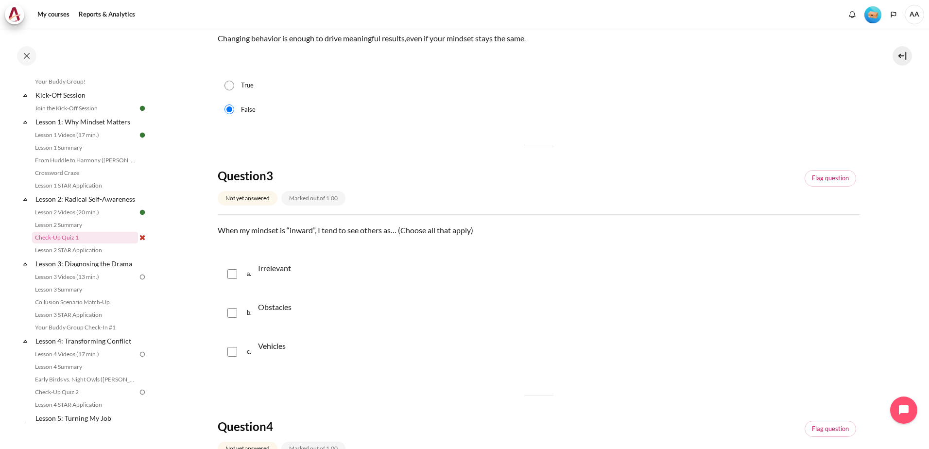
click at [233, 349] on input "Content" at bounding box center [232, 352] width 10 height 10
checkbox input "true"
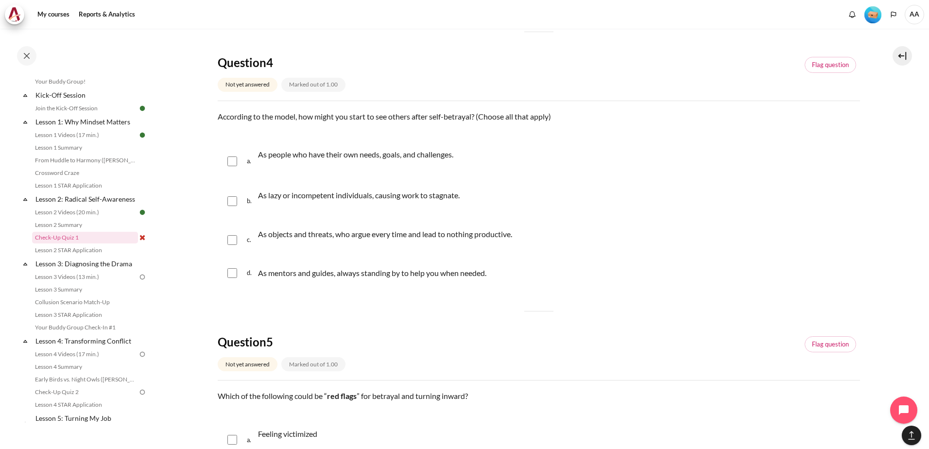
scroll to position [826, 0]
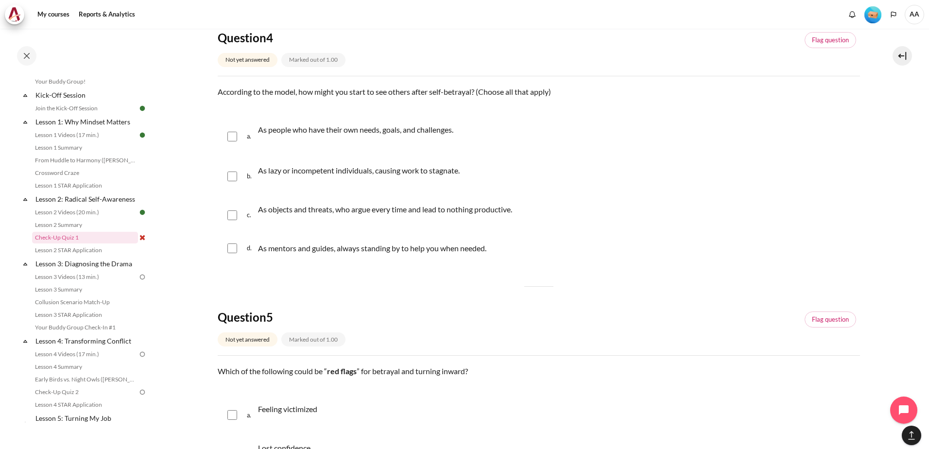
click at [234, 177] on input "Content" at bounding box center [232, 176] width 10 height 10
checkbox input "true"
click at [230, 214] on input "Content" at bounding box center [232, 215] width 10 height 10
checkbox input "true"
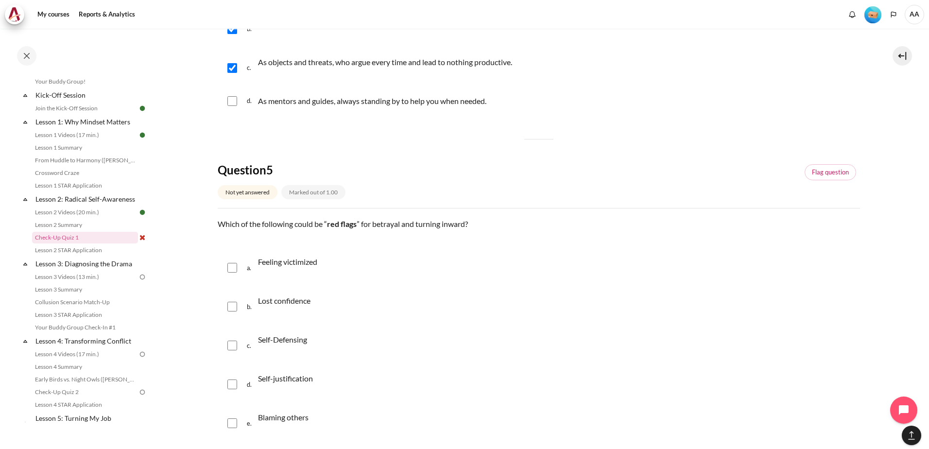
scroll to position [1069, 0]
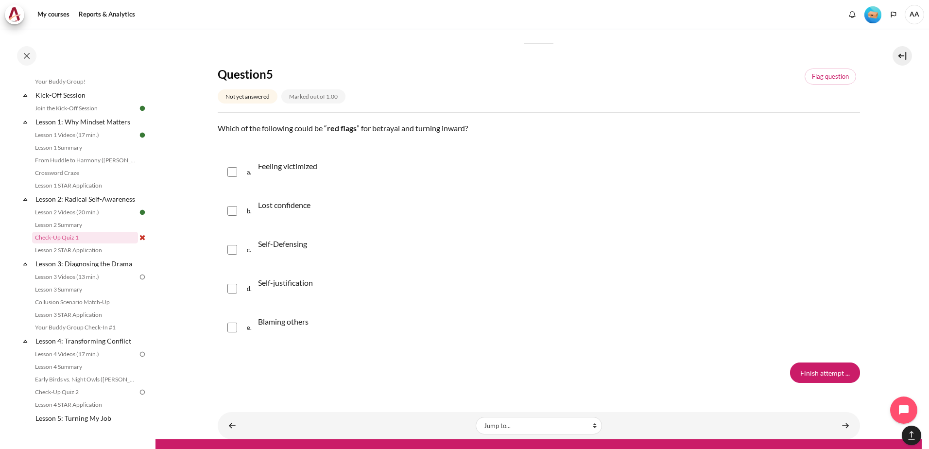
click at [233, 170] on input "Content" at bounding box center [232, 172] width 10 height 10
checkbox input "true"
drag, startPoint x: 231, startPoint y: 253, endPoint x: 231, endPoint y: 258, distance: 5.3
click at [231, 253] on input "Content" at bounding box center [232, 250] width 10 height 10
checkbox input "true"
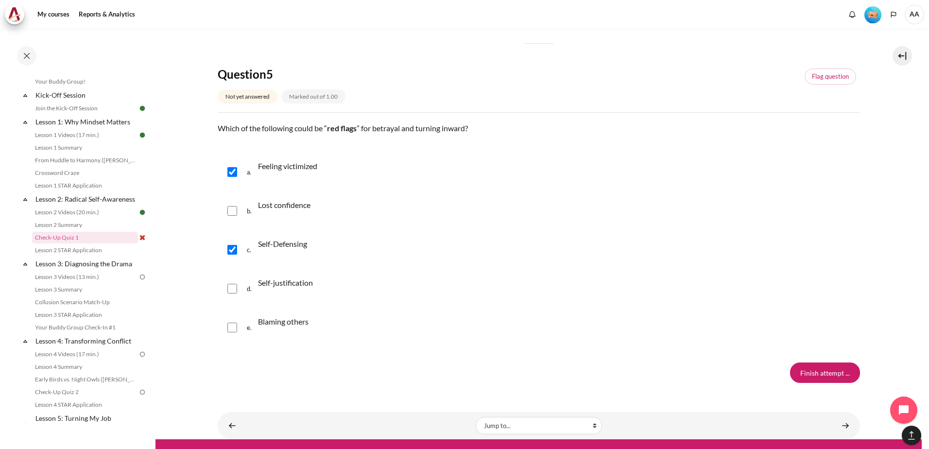
click at [230, 288] on input "Content" at bounding box center [232, 289] width 10 height 10
checkbox input "true"
click at [231, 328] on input "Content" at bounding box center [232, 328] width 10 height 10
checkbox input "true"
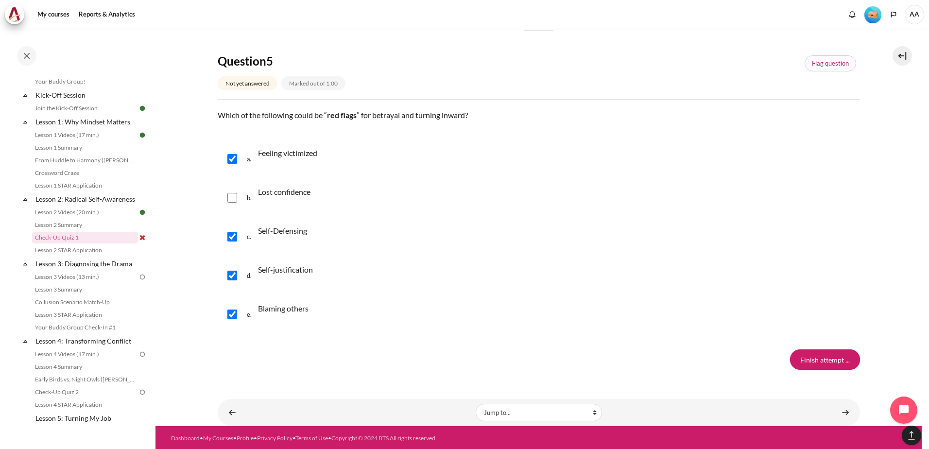
scroll to position [1083, 0]
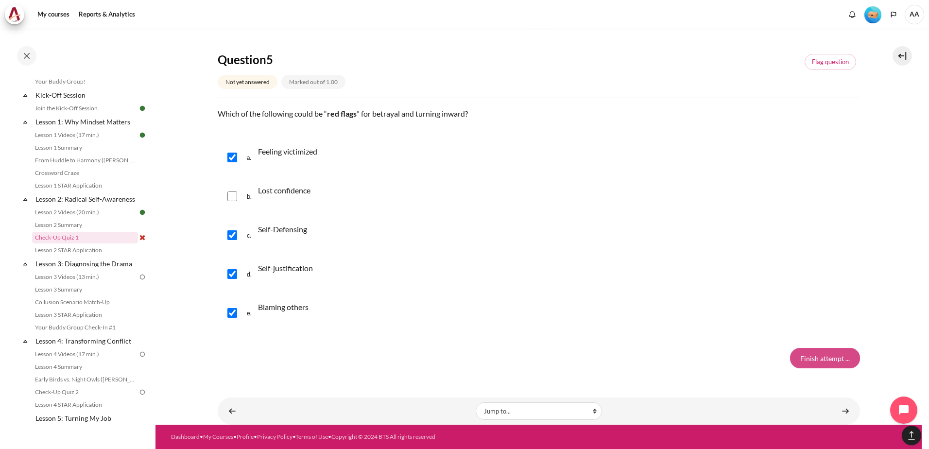
click at [807, 356] on input "Finish attempt ..." at bounding box center [825, 358] width 70 height 20
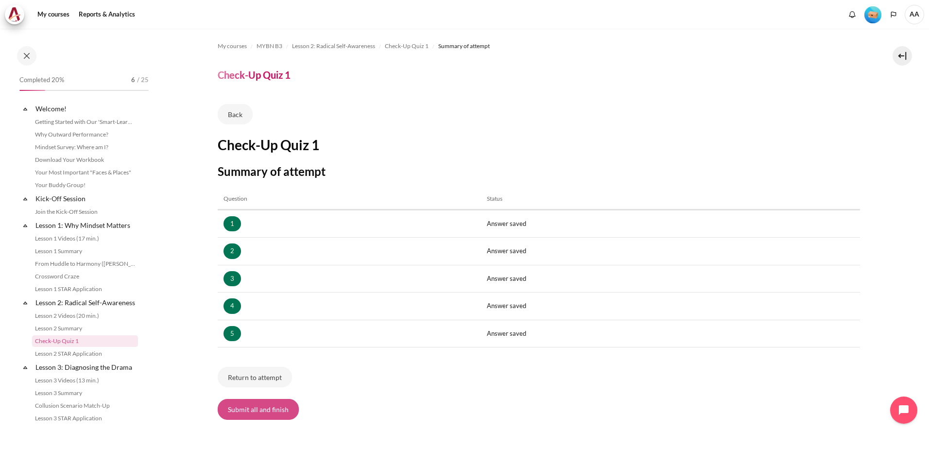
scroll to position [103, 0]
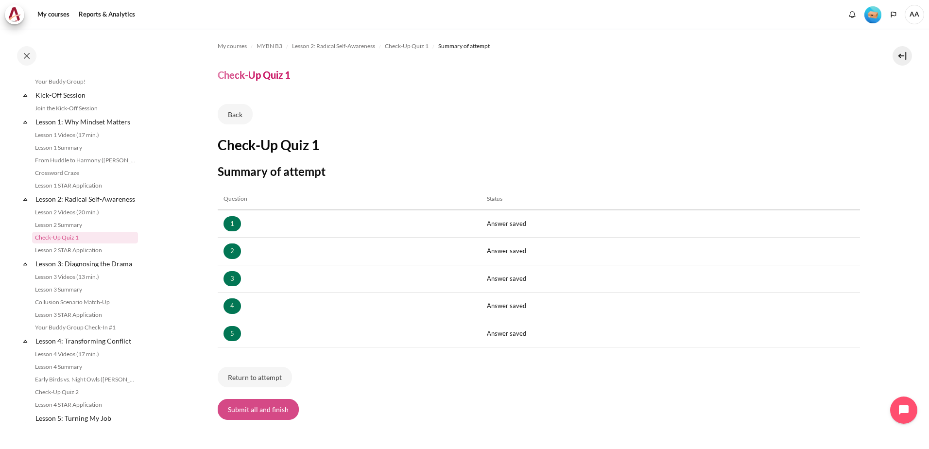
click at [254, 408] on button "Submit all and finish" at bounding box center [258, 409] width 81 height 20
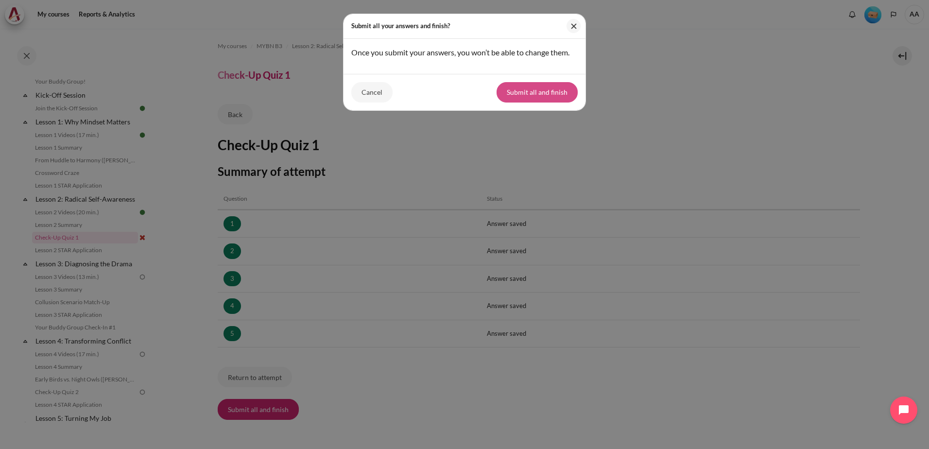
click at [542, 95] on button "Submit all and finish" at bounding box center [536, 92] width 81 height 20
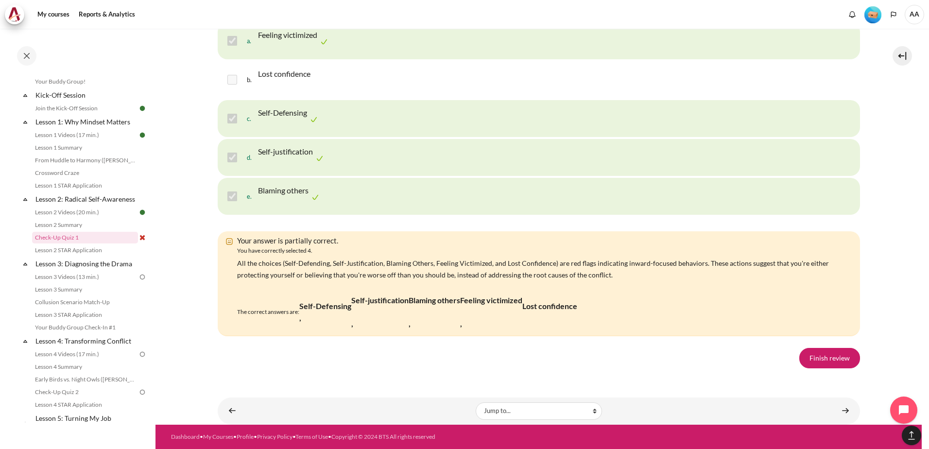
scroll to position [1939, 0]
click at [822, 357] on link "Finish review" at bounding box center [829, 358] width 61 height 20
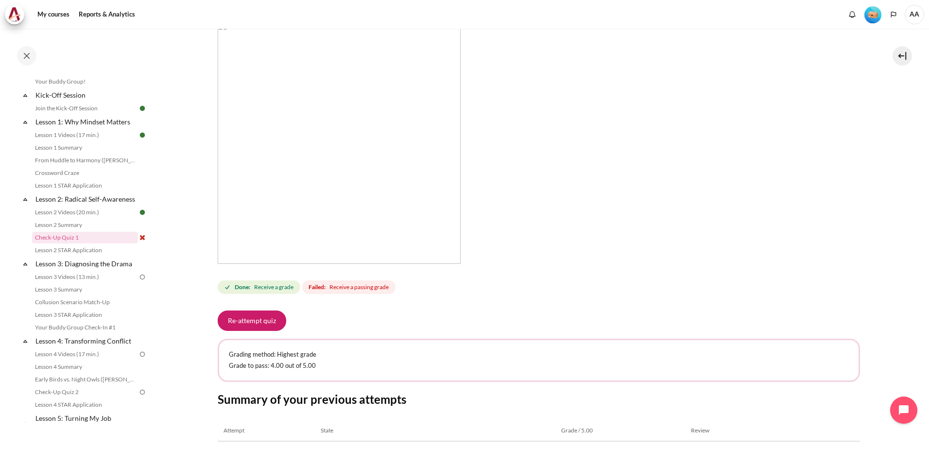
scroll to position [194, 0]
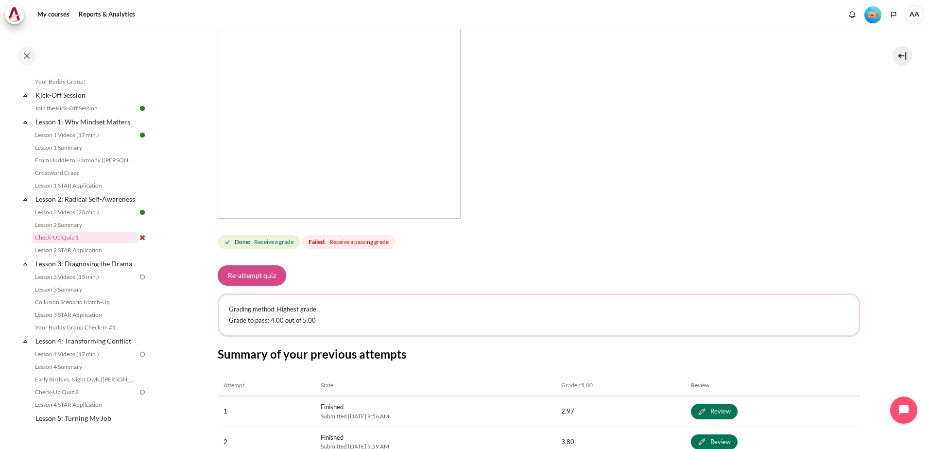
click at [245, 272] on button "Re-attempt quiz" at bounding box center [252, 275] width 68 height 20
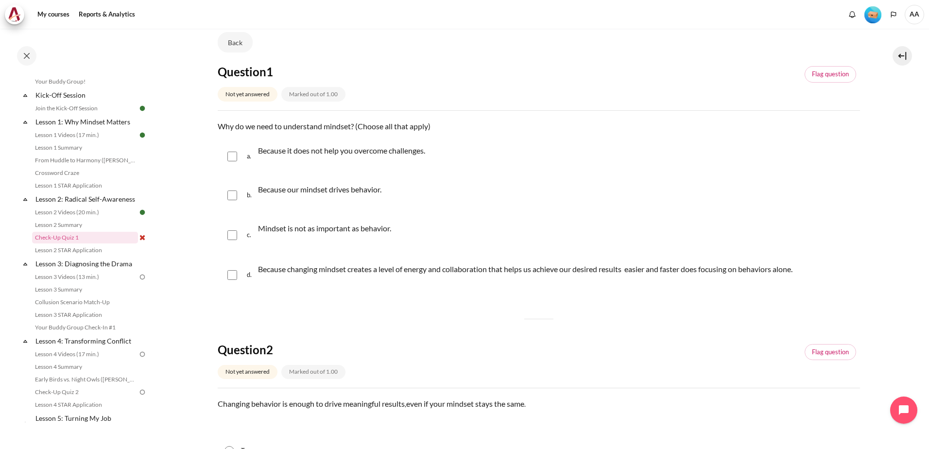
scroll to position [97, 0]
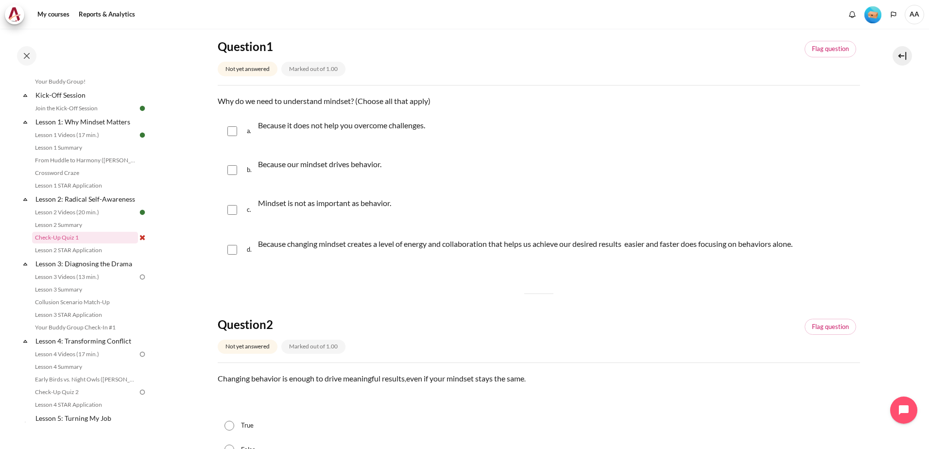
click at [231, 170] on input "Content" at bounding box center [232, 170] width 10 height 10
checkbox input "true"
click at [229, 252] on input "Content" at bounding box center [232, 250] width 10 height 10
checkbox input "true"
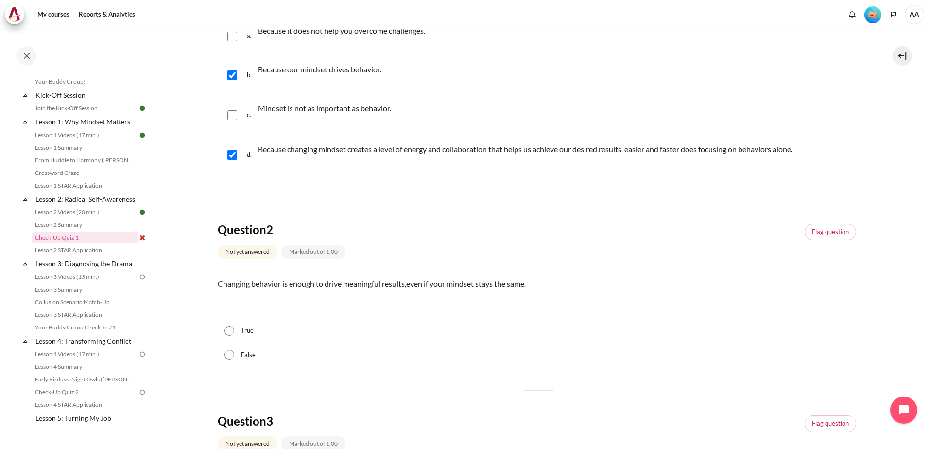
scroll to position [291, 0]
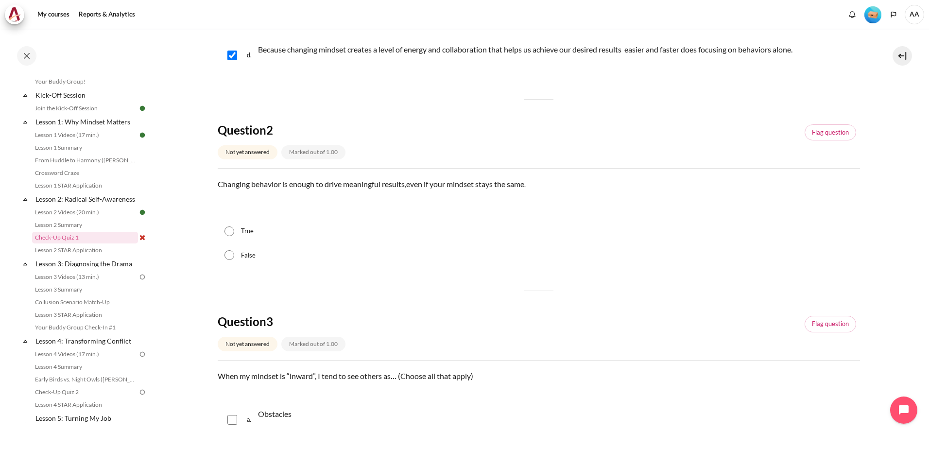
click at [234, 257] on input "False" at bounding box center [229, 255] width 10 height 10
radio input "true"
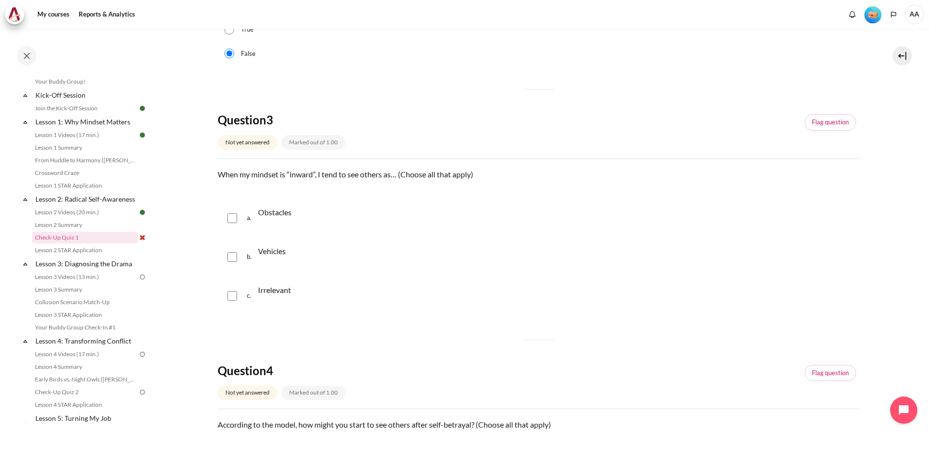
scroll to position [534, 0]
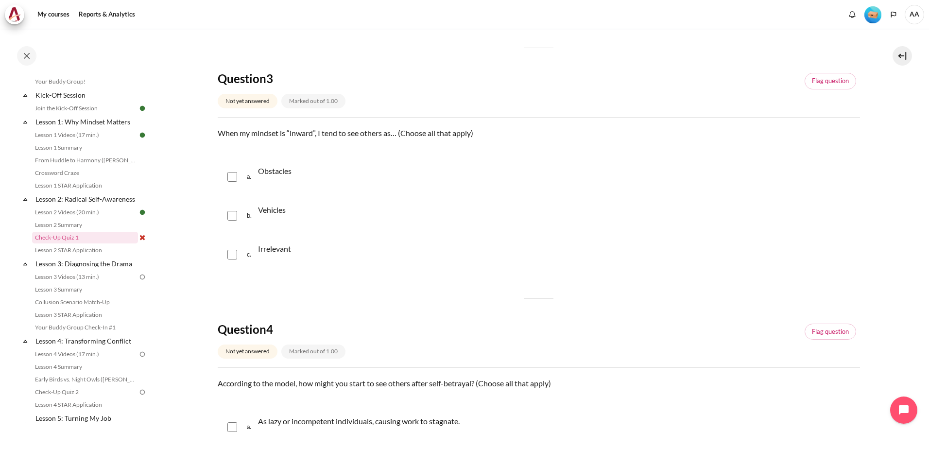
click at [232, 179] on input "Content" at bounding box center [232, 177] width 10 height 10
checkbox input "true"
click at [231, 216] on input "Content" at bounding box center [232, 216] width 10 height 10
checkbox input "true"
click at [231, 256] on input "Content" at bounding box center [232, 255] width 10 height 10
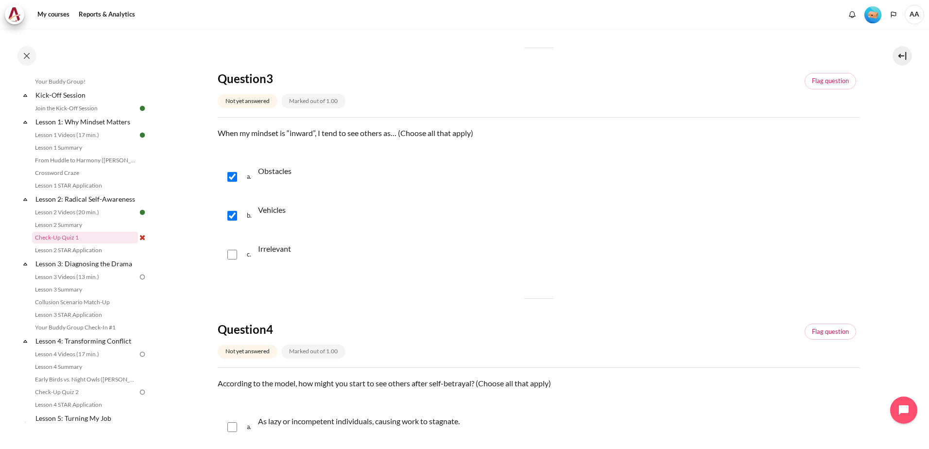
checkbox input "true"
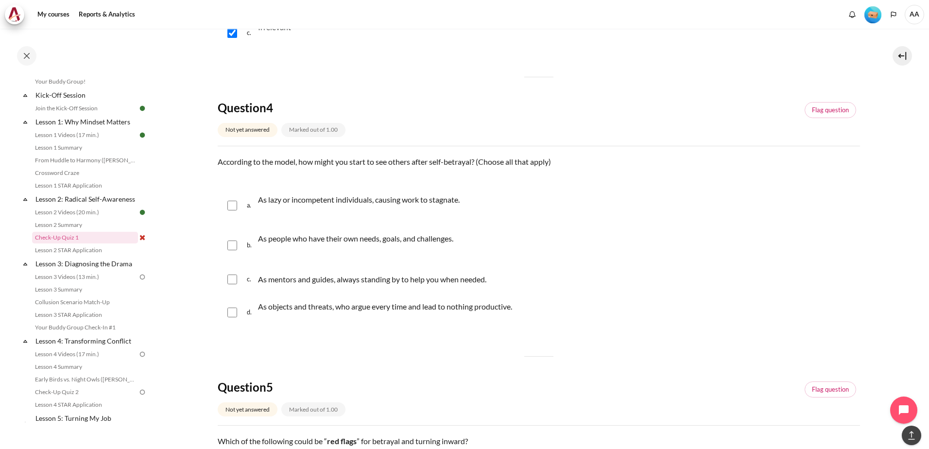
scroll to position [777, 0]
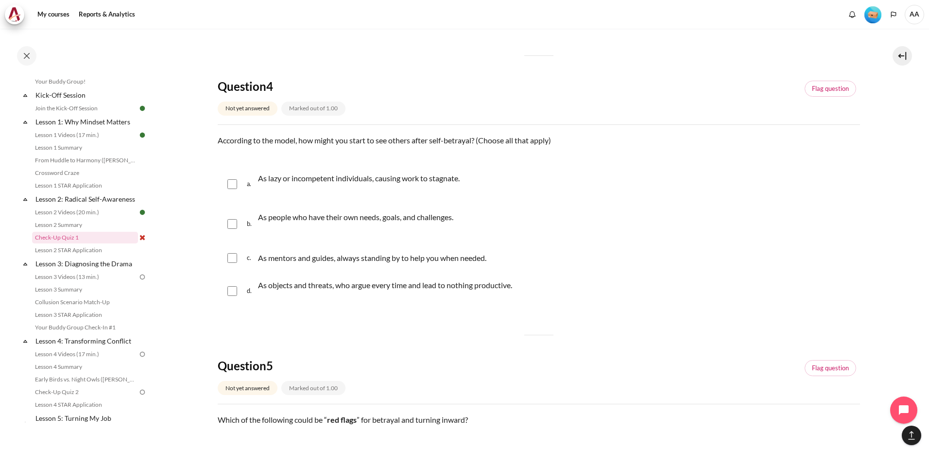
click at [232, 182] on input "Content" at bounding box center [232, 184] width 10 height 10
checkbox input "true"
click at [229, 257] on input "Content" at bounding box center [232, 258] width 10 height 10
checkbox input "true"
click at [233, 292] on input "Content" at bounding box center [232, 291] width 10 height 10
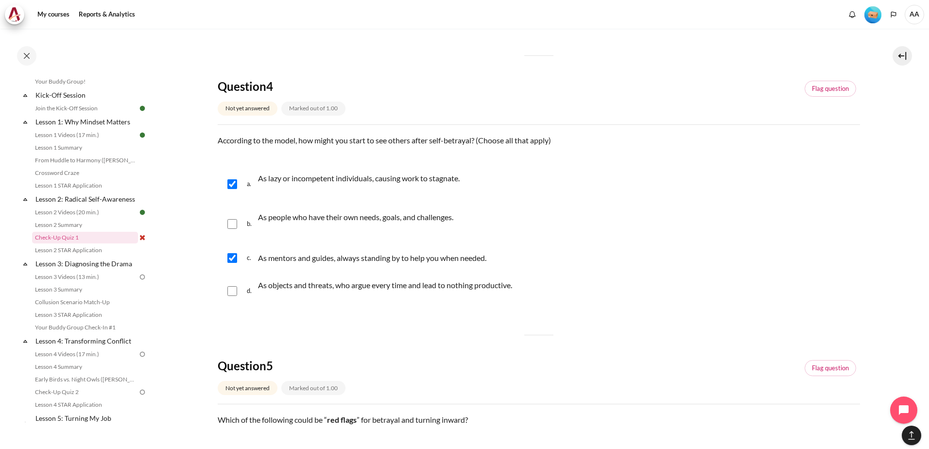
checkbox input "true"
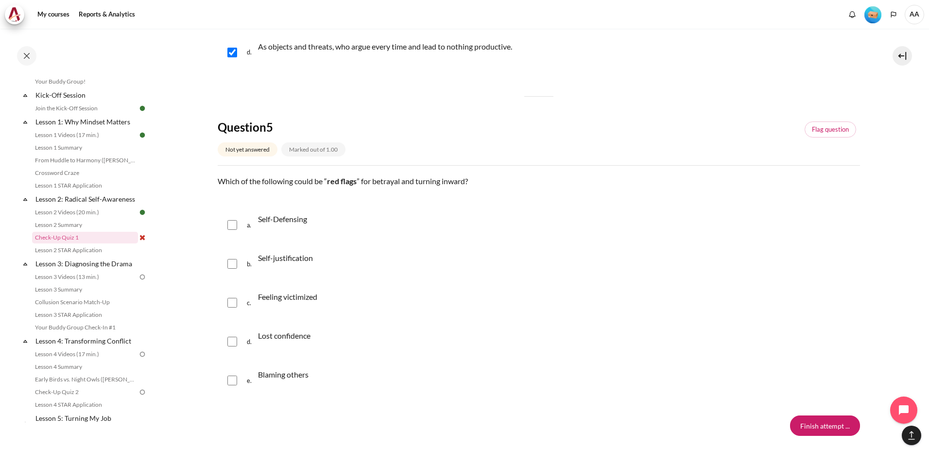
scroll to position [1020, 0]
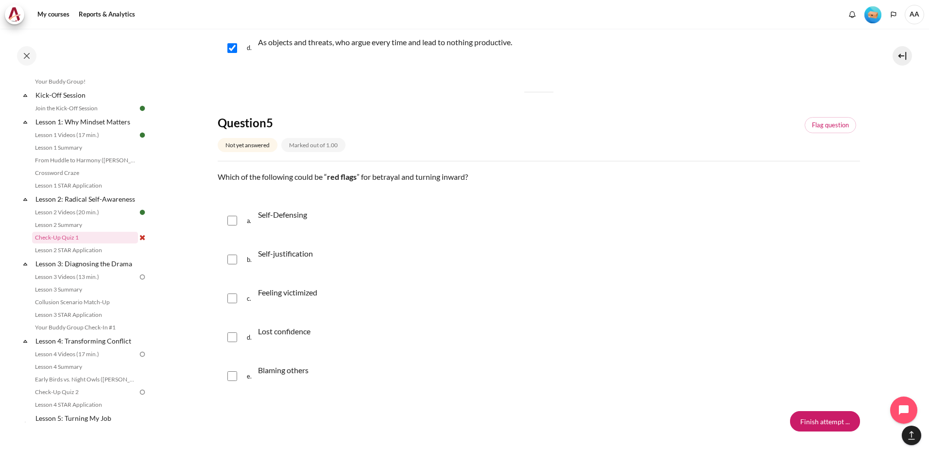
click at [236, 221] on input "Content" at bounding box center [232, 221] width 10 height 10
checkbox input "true"
click at [233, 262] on input "Content" at bounding box center [232, 260] width 10 height 10
checkbox input "true"
click at [232, 299] on input "Content" at bounding box center [232, 298] width 10 height 10
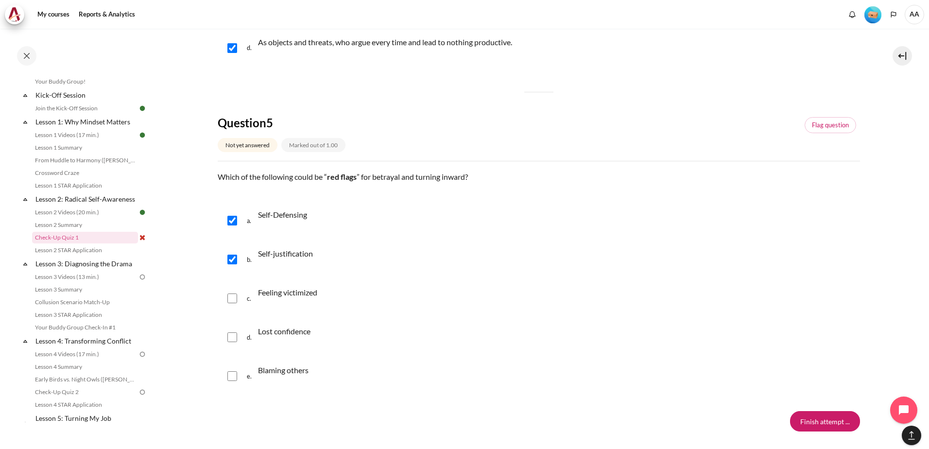
checkbox input "true"
click at [231, 335] on input "Content" at bounding box center [232, 337] width 10 height 10
checkbox input "true"
click at [233, 377] on input "Content" at bounding box center [232, 376] width 10 height 10
checkbox input "true"
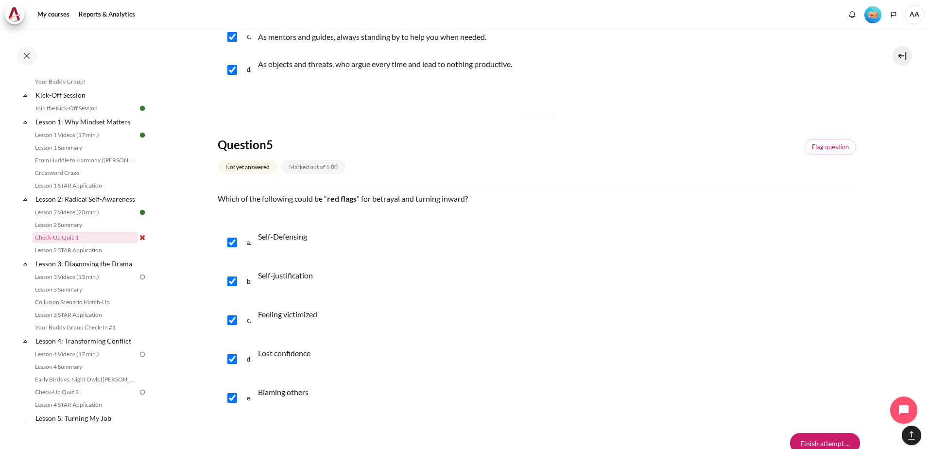
scroll to position [1083, 0]
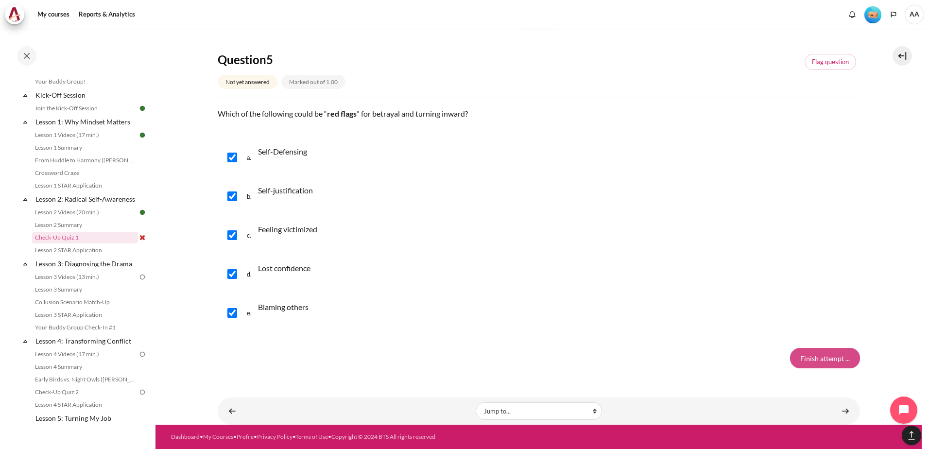
click at [817, 354] on input "Finish attempt ..." at bounding box center [825, 358] width 70 height 20
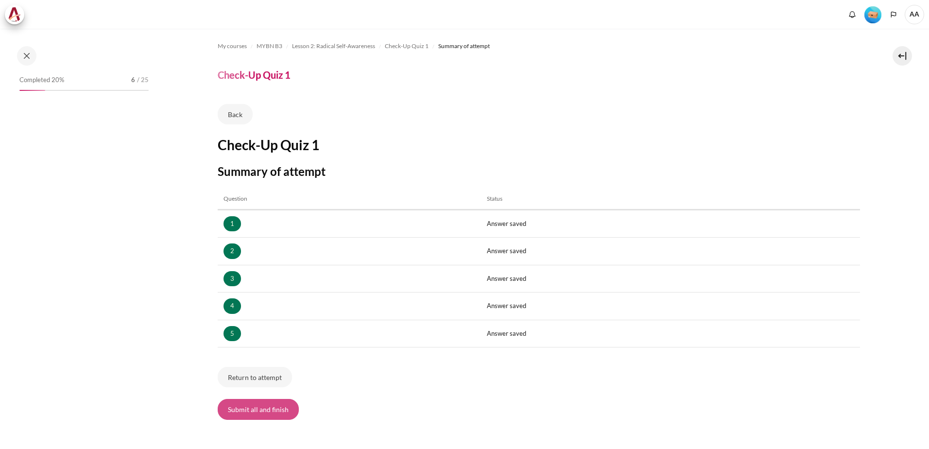
scroll to position [103, 0]
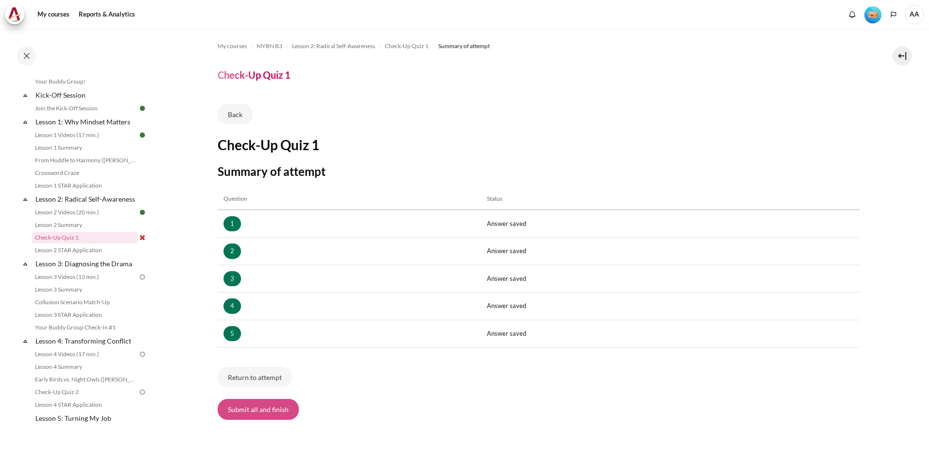
click at [252, 411] on button "Submit all and finish" at bounding box center [258, 409] width 81 height 20
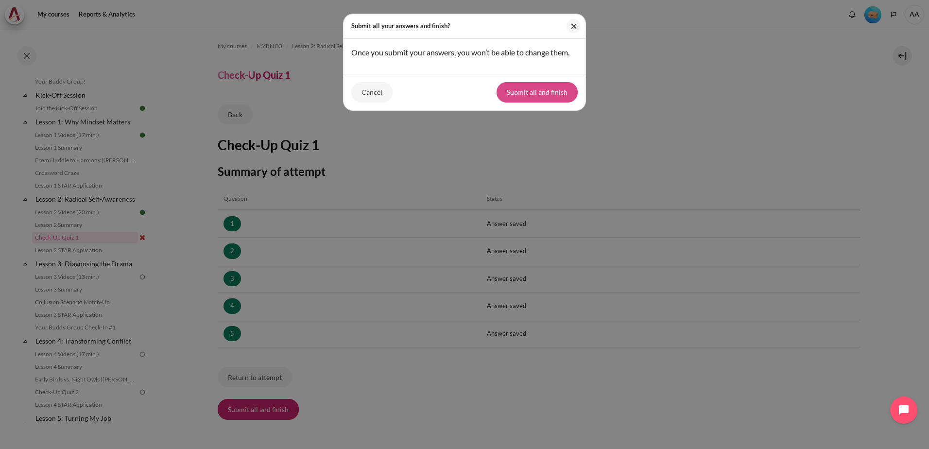
click at [536, 94] on button "Submit all and finish" at bounding box center [536, 92] width 81 height 20
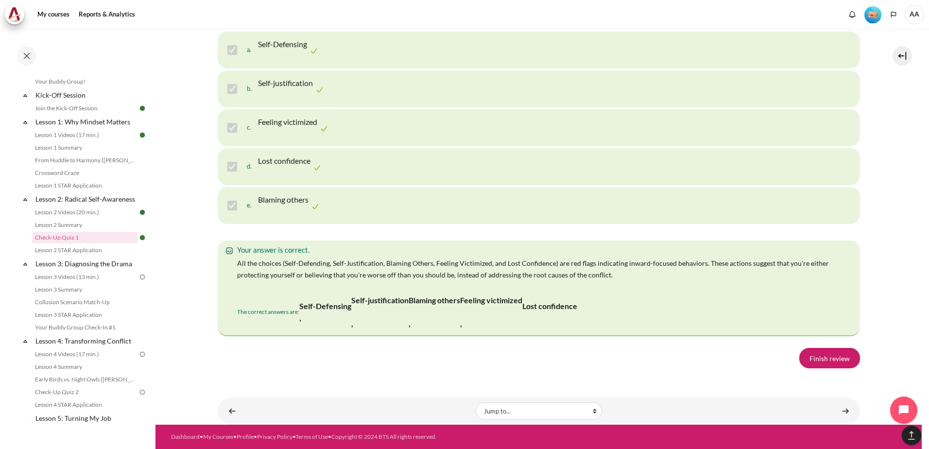
scroll to position [1933, 0]
click at [824, 359] on link "Finish review" at bounding box center [829, 358] width 61 height 20
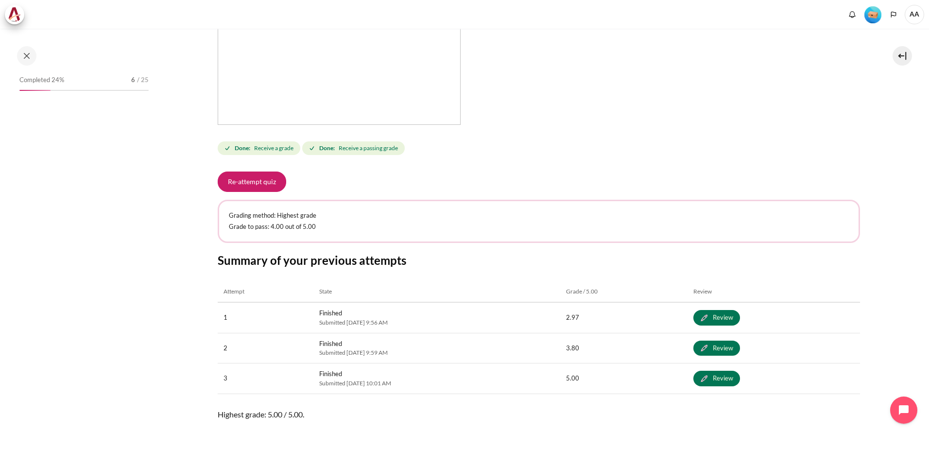
scroll to position [340, 0]
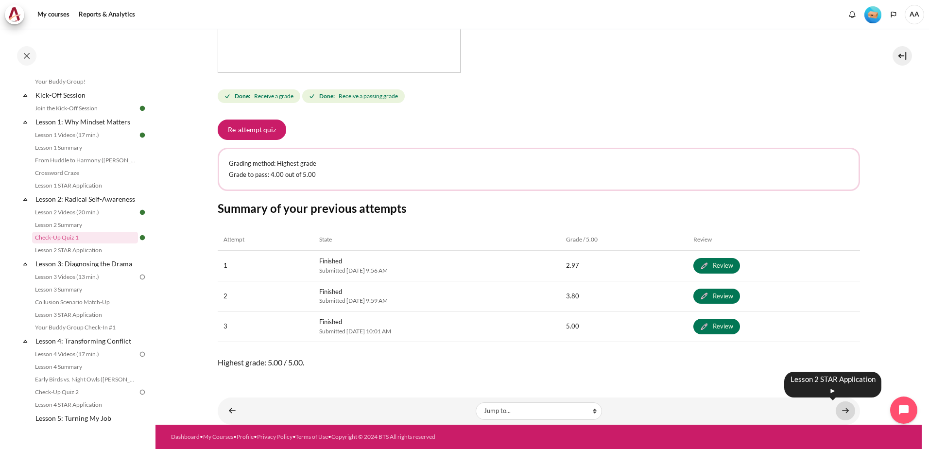
click at [842, 411] on link "Content" at bounding box center [844, 410] width 19 height 19
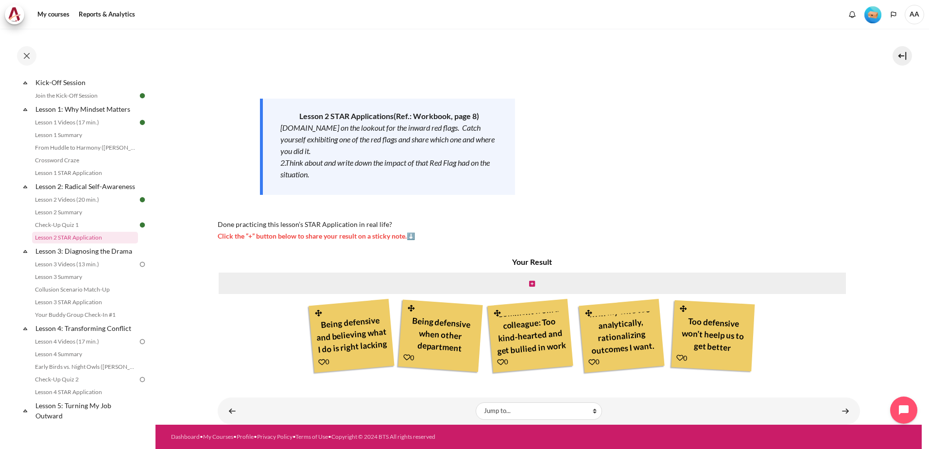
click at [319, 361] on icon "Content" at bounding box center [321, 361] width 7 height 7
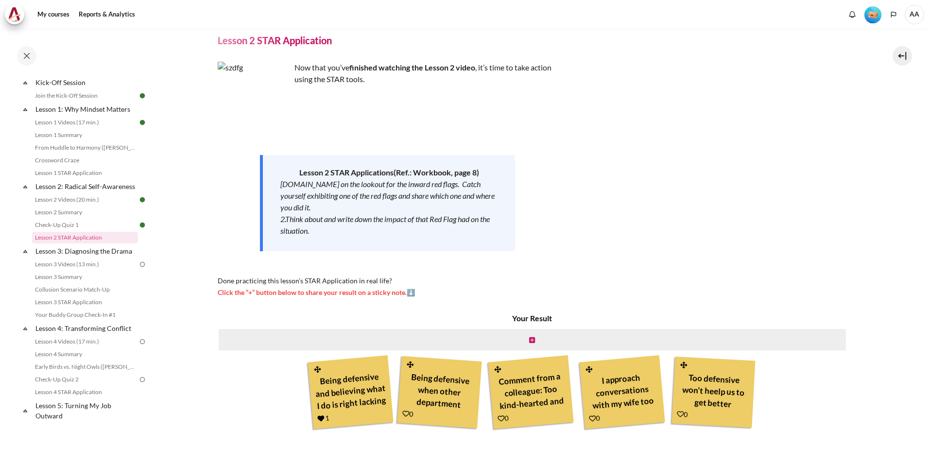
scroll to position [91, 0]
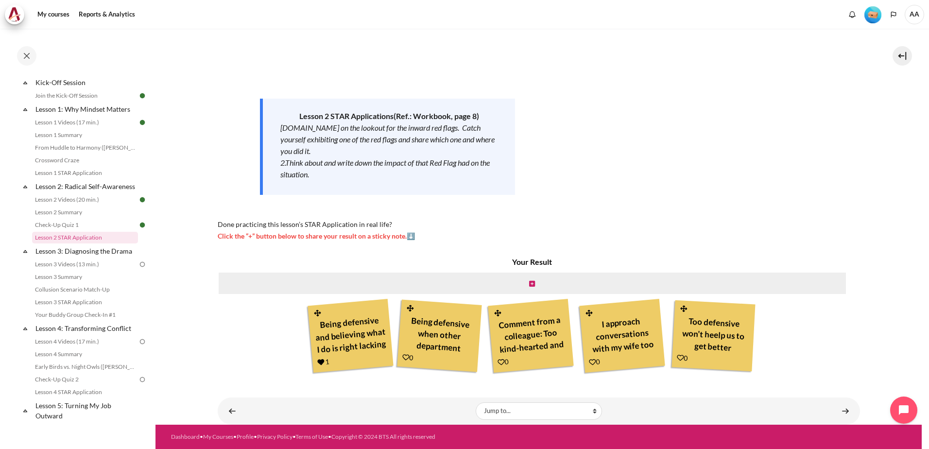
click at [403, 356] on icon "Content" at bounding box center [406, 357] width 7 height 7
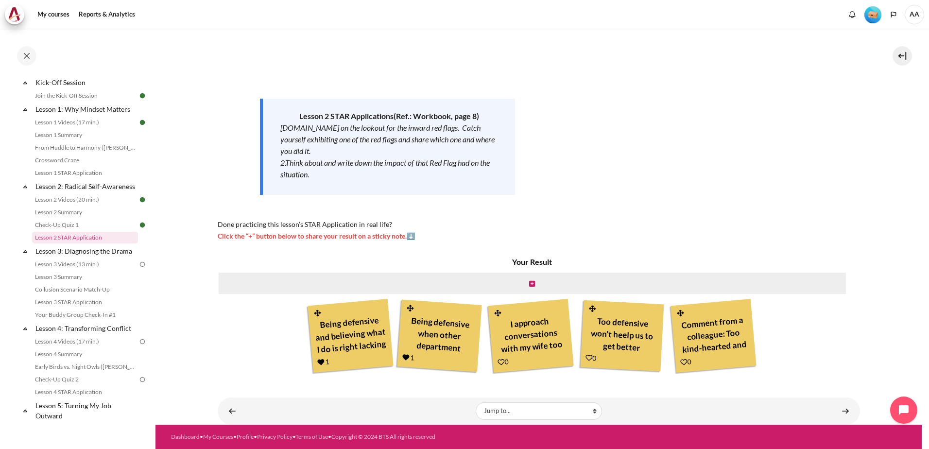
click at [498, 362] on icon "Content" at bounding box center [500, 361] width 7 height 7
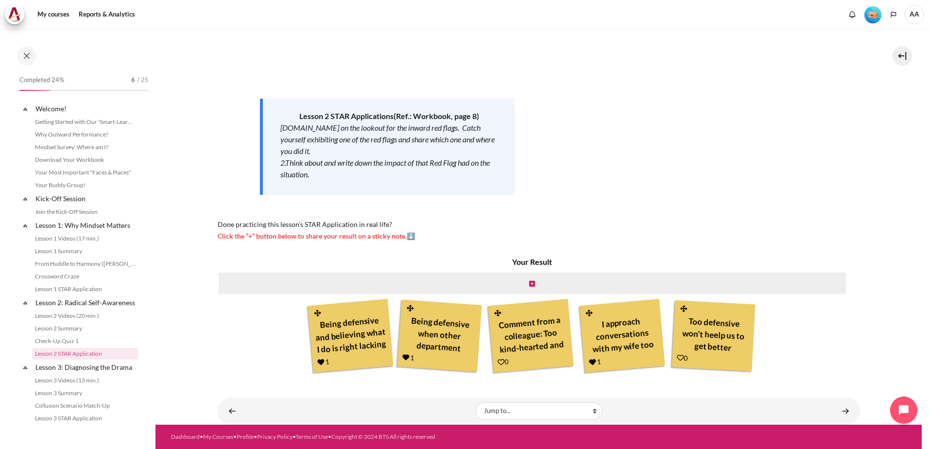
scroll to position [116, 0]
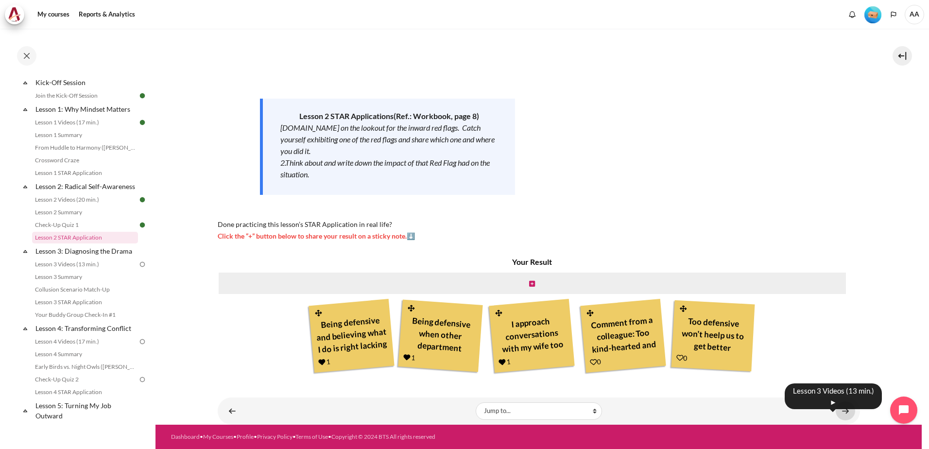
click at [840, 411] on link "Content" at bounding box center [844, 410] width 19 height 19
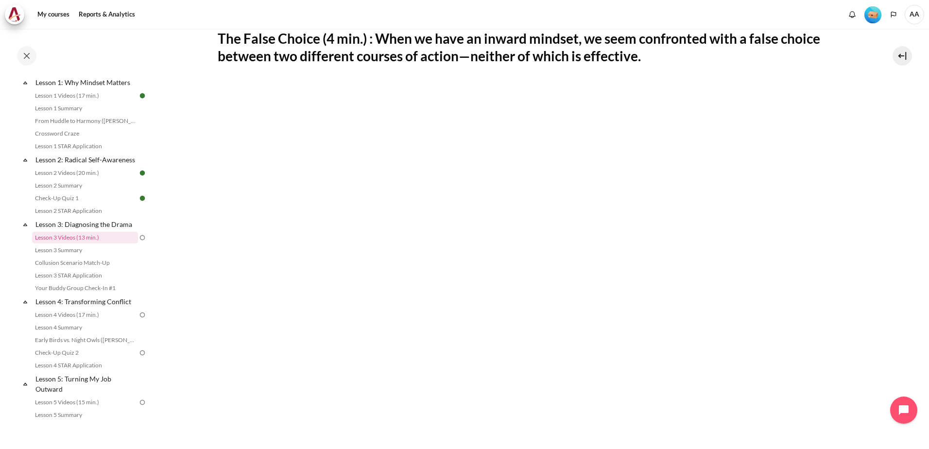
scroll to position [194, 0]
